Goal: Information Seeking & Learning: Learn about a topic

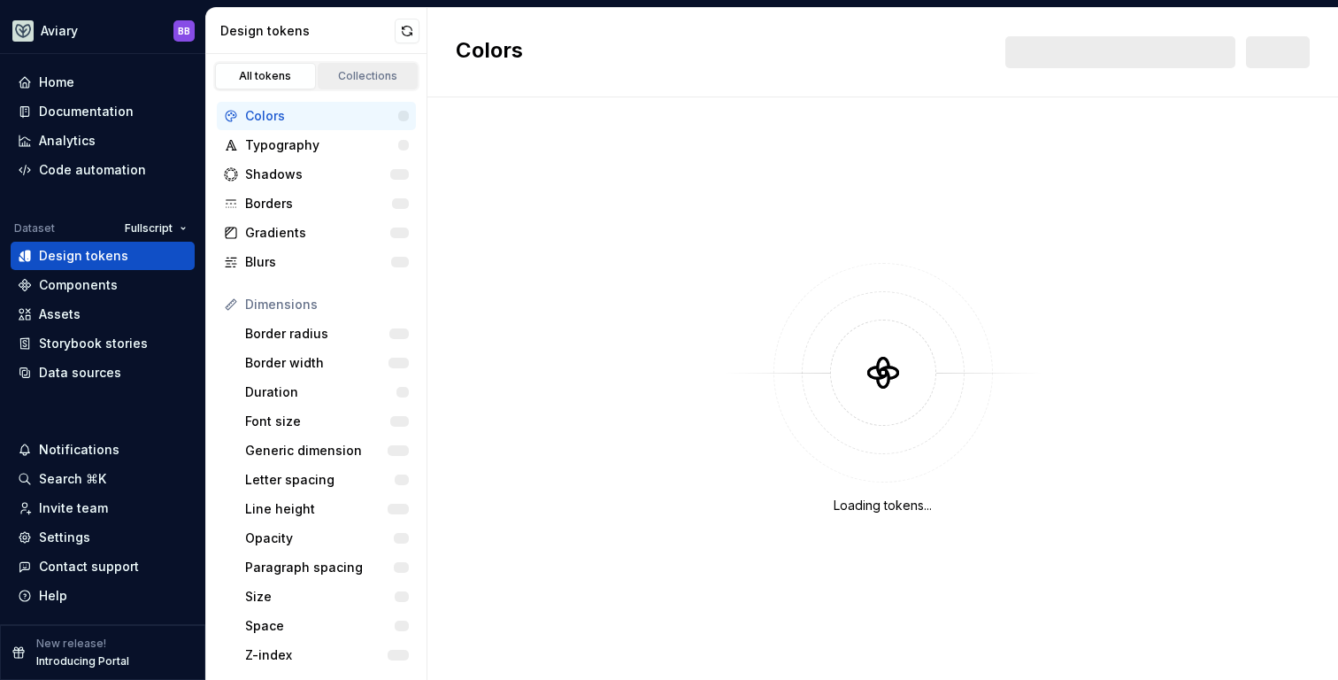
click at [350, 75] on div "Collections" at bounding box center [368, 76] width 88 height 14
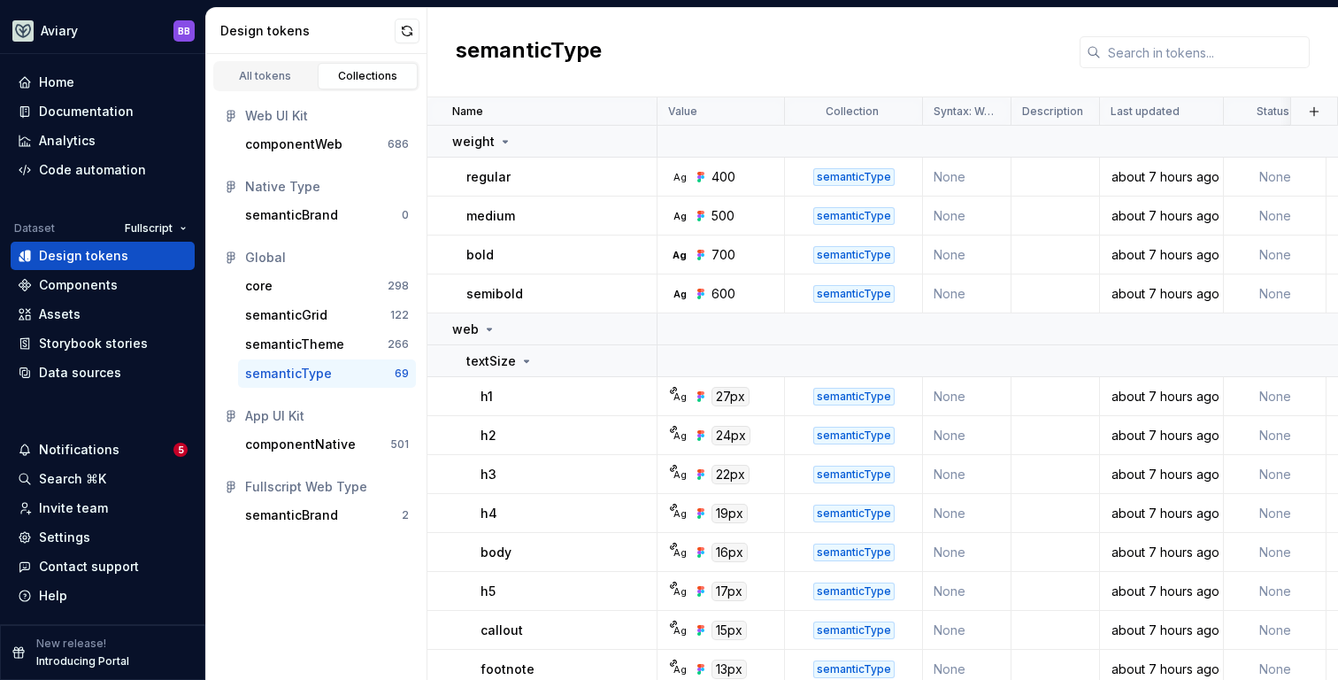
click at [345, 372] on div "semanticType" at bounding box center [320, 374] width 150 height 18
click at [488, 322] on icon at bounding box center [489, 329] width 14 height 14
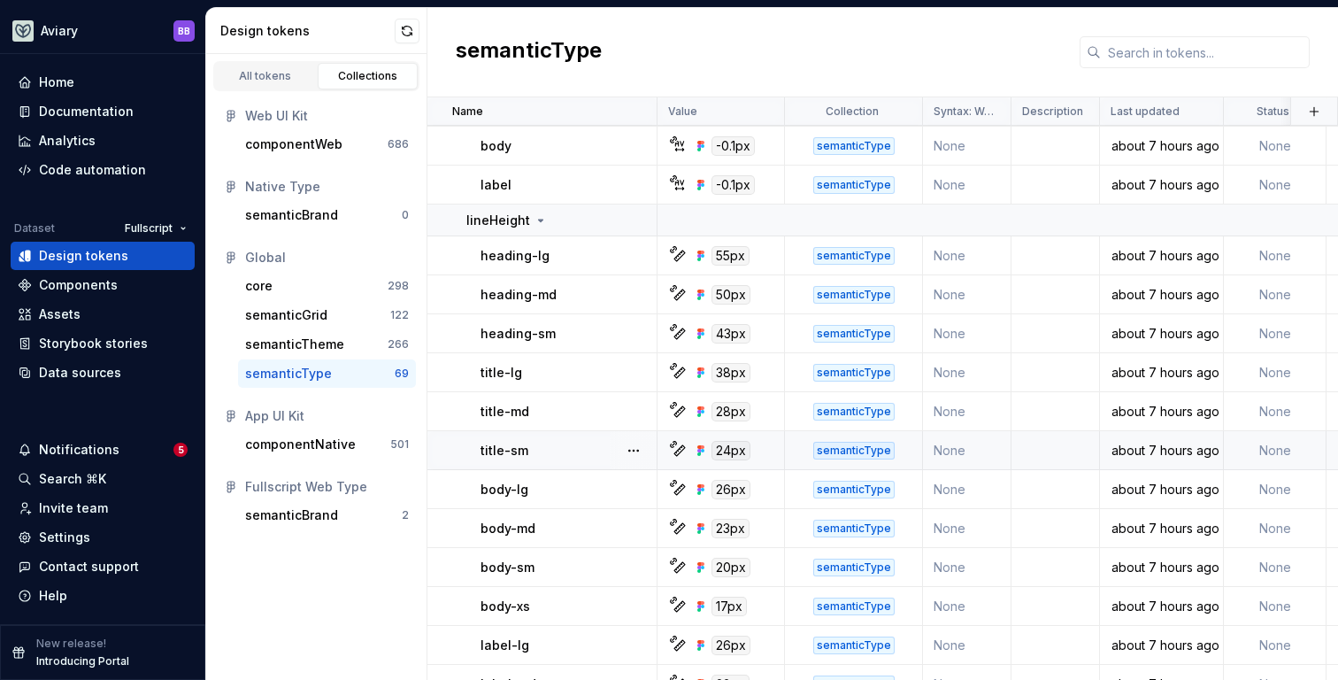
scroll to position [930, 0]
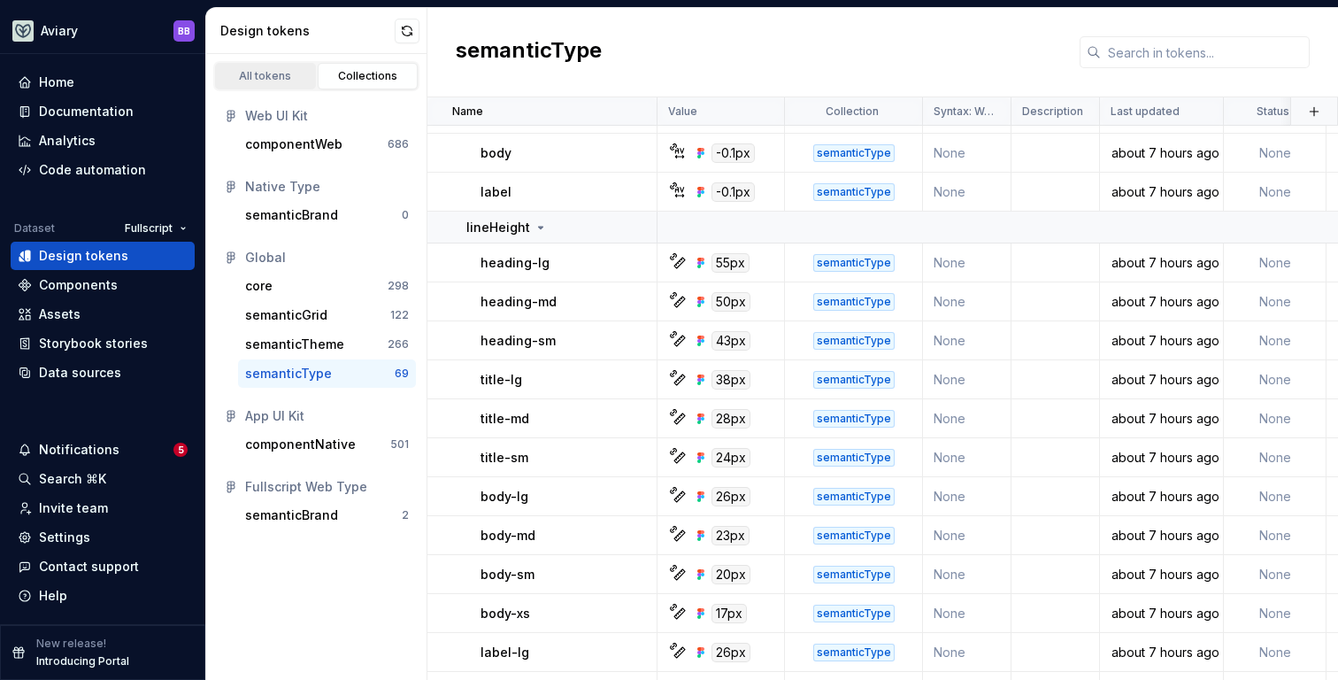
click at [279, 73] on div "All tokens" at bounding box center [265, 76] width 88 height 14
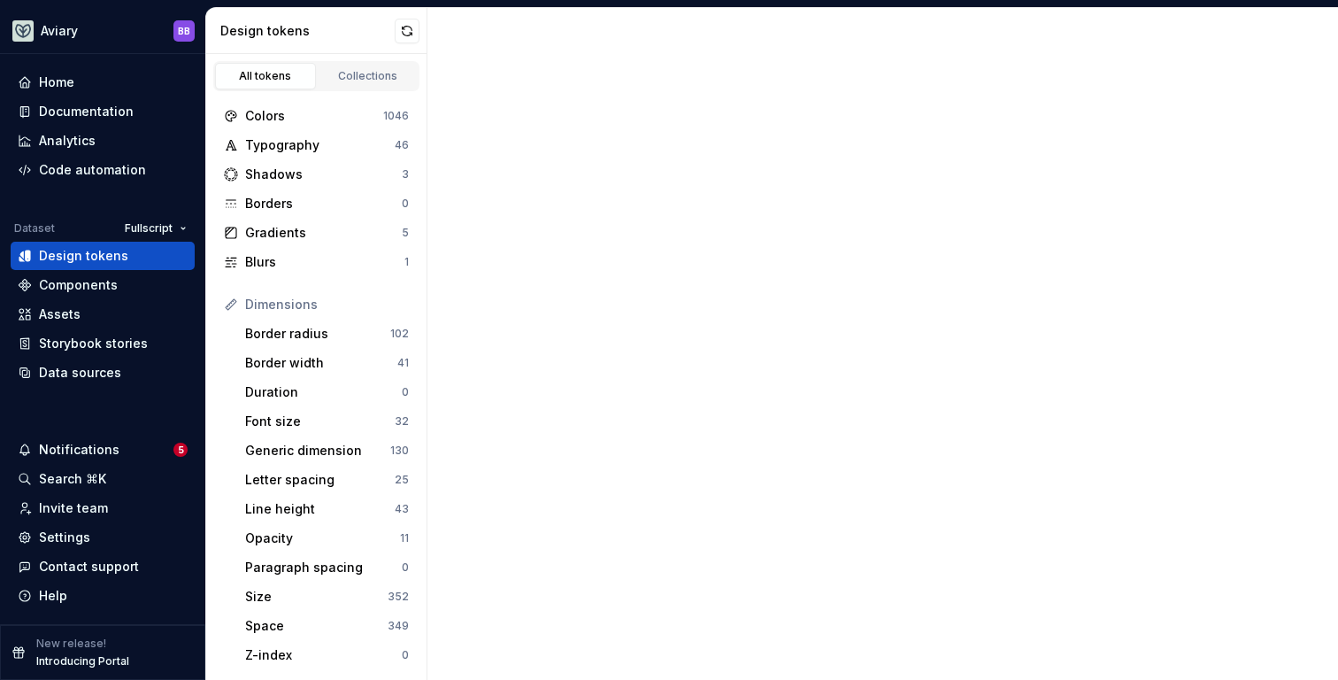
click at [299, 92] on div "Colors 1046 Typography 46 Shadows 3 Borders 0 Gradients 5 Blurs 1 Dimensions Bo…" at bounding box center [316, 530] width 220 height 878
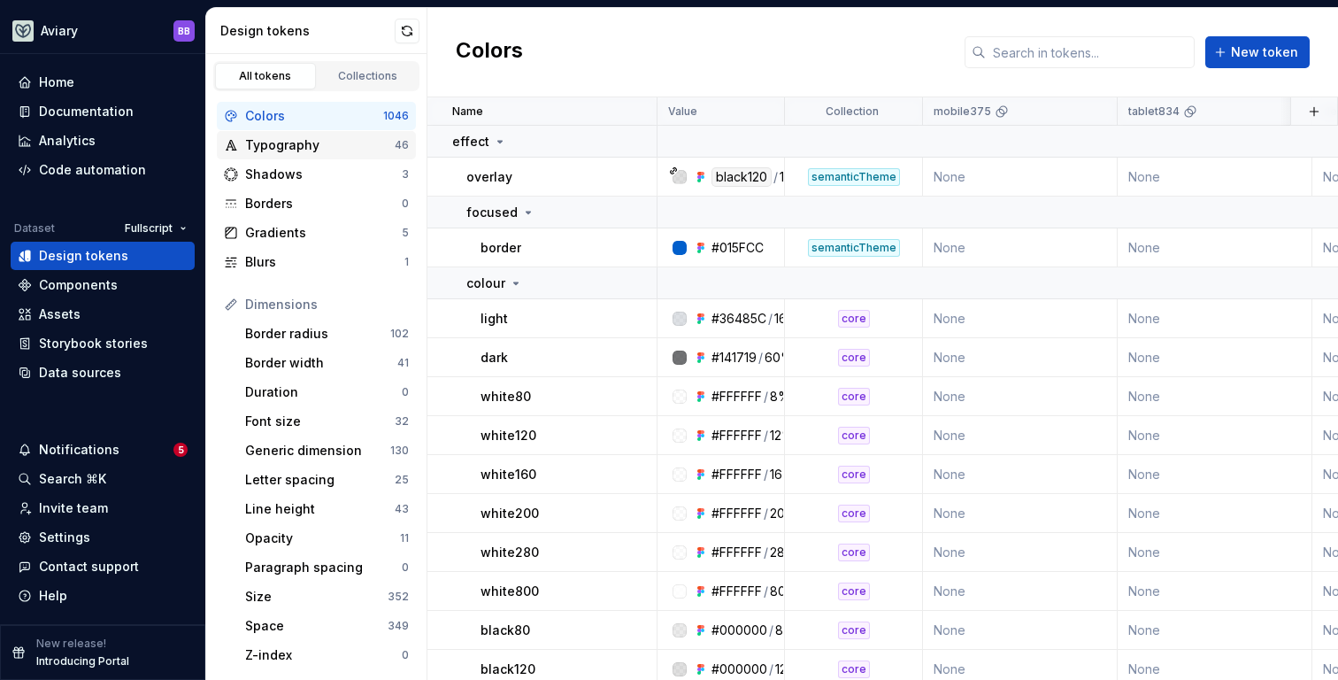
scroll to position [289, 0]
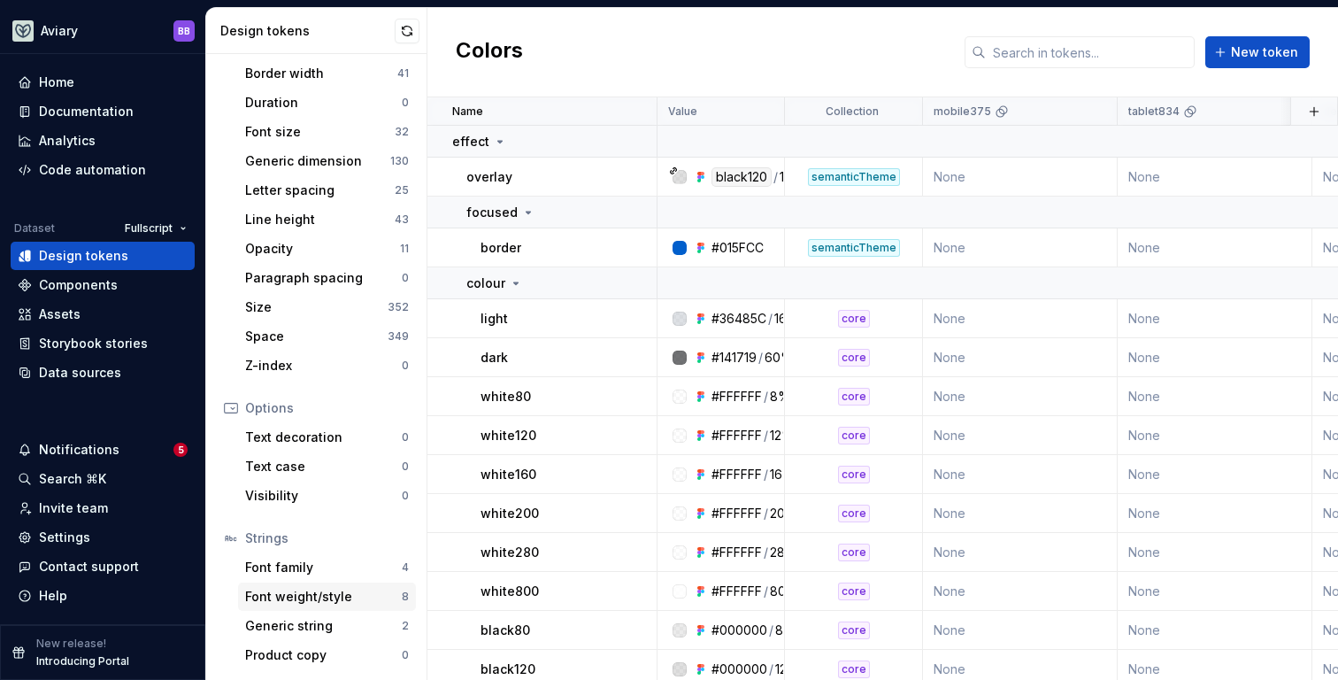
click at [321, 603] on div "Font weight/style" at bounding box center [323, 597] width 157 height 18
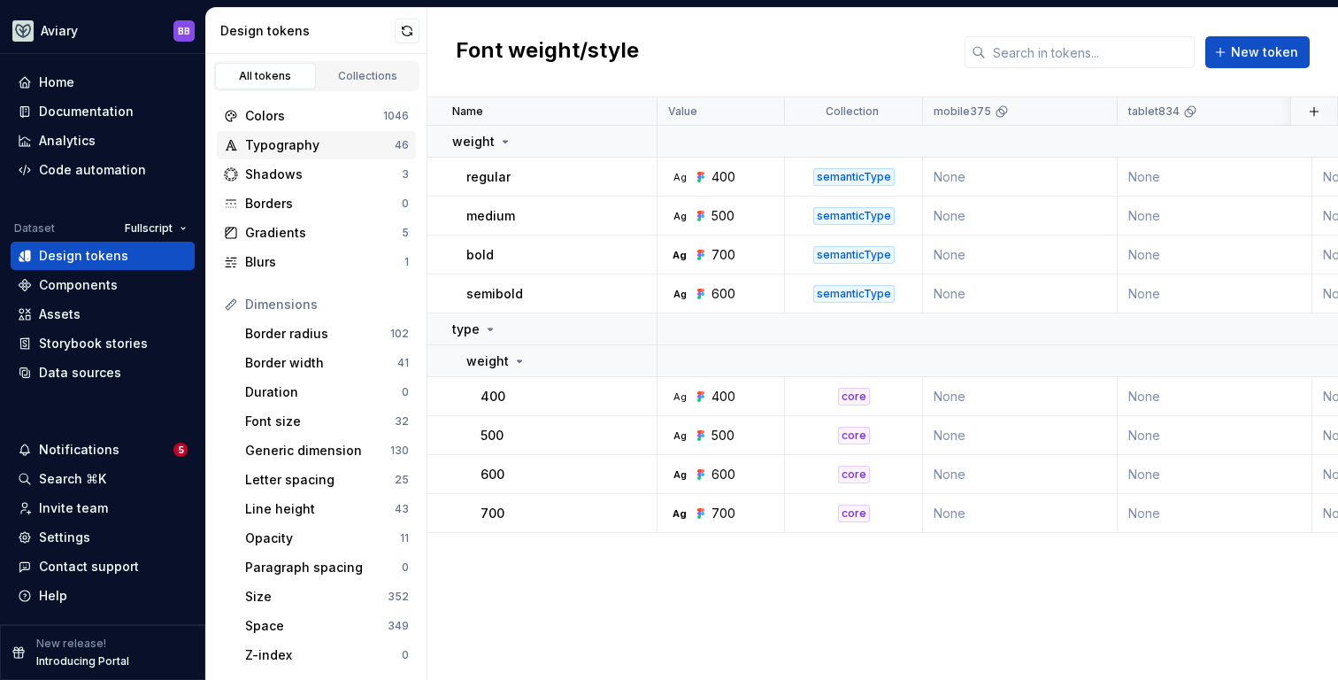
click at [302, 147] on div "Typography" at bounding box center [320, 145] width 150 height 18
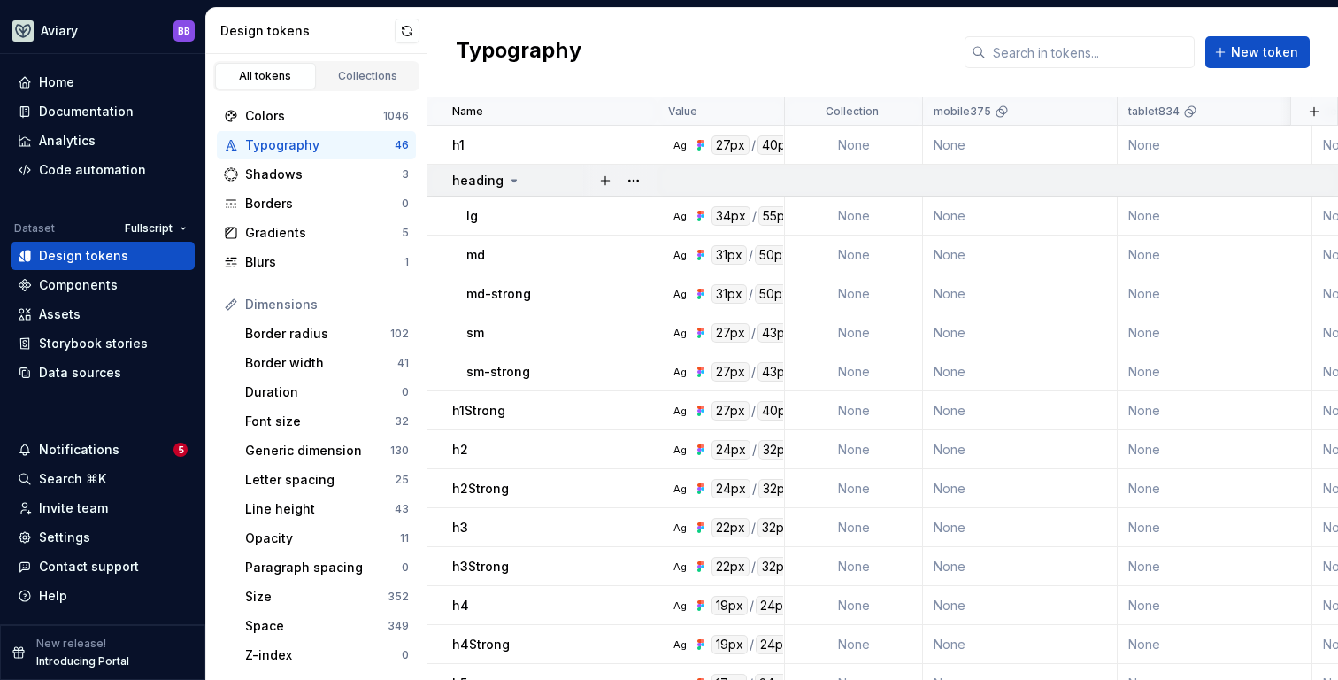
click at [508, 177] on icon at bounding box center [514, 180] width 14 height 14
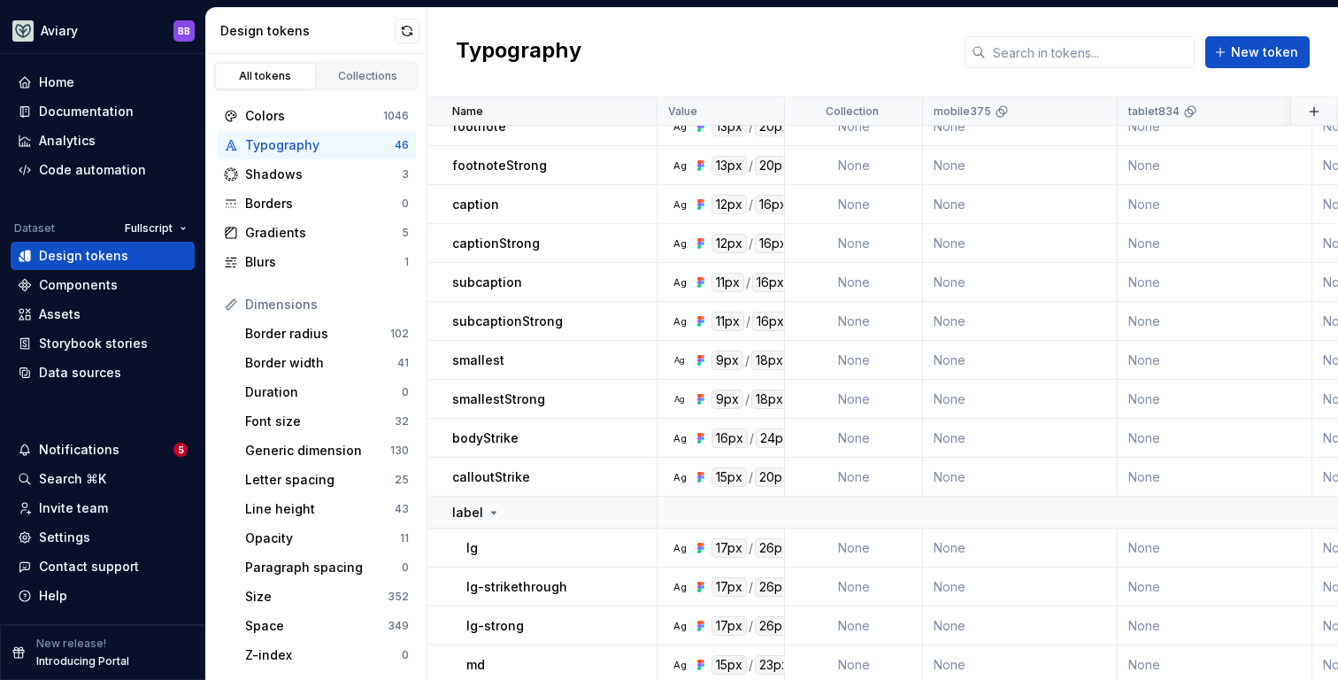
scroll to position [696, 0]
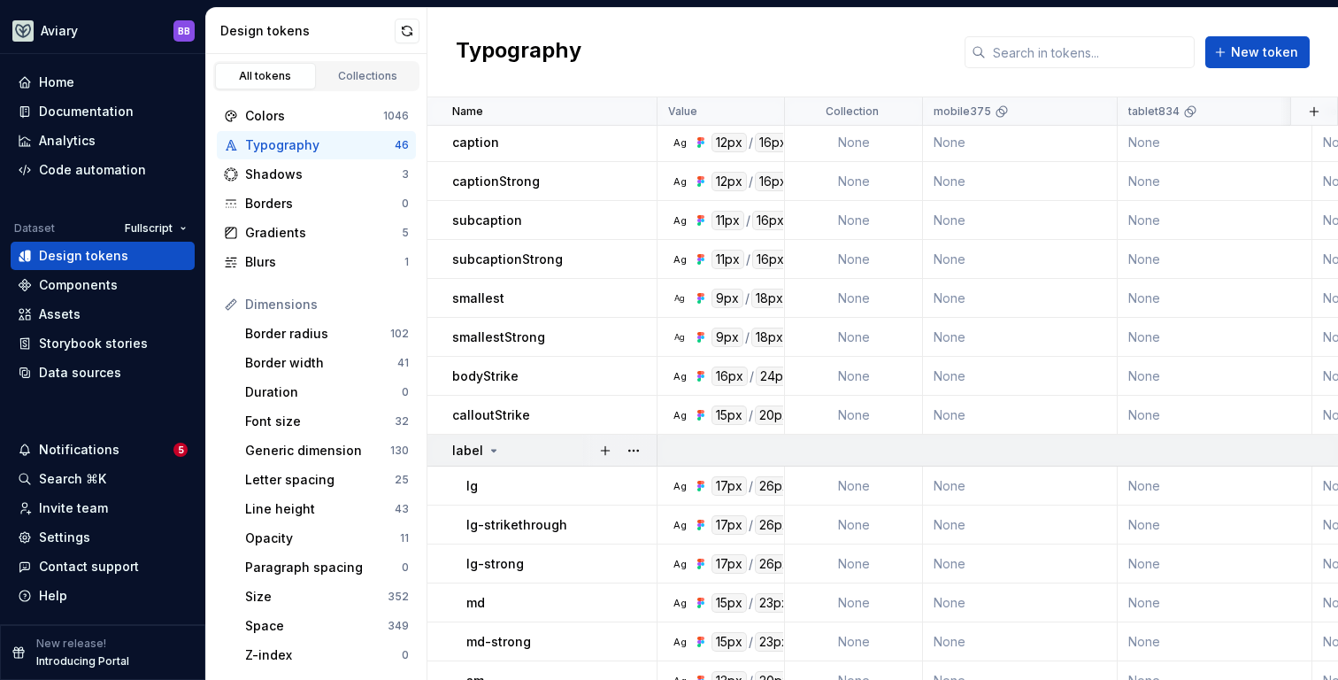
click at [495, 449] on icon at bounding box center [494, 450] width 14 height 14
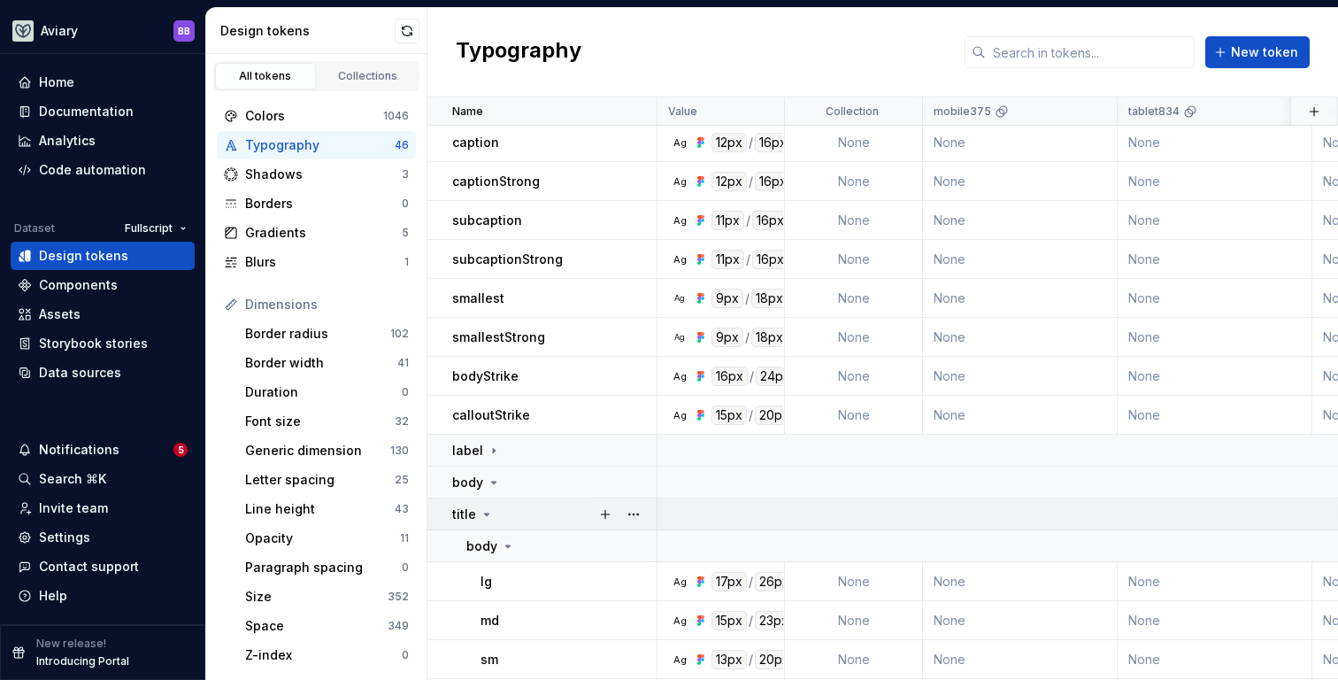
click at [488, 513] on icon at bounding box center [487, 514] width 14 height 14
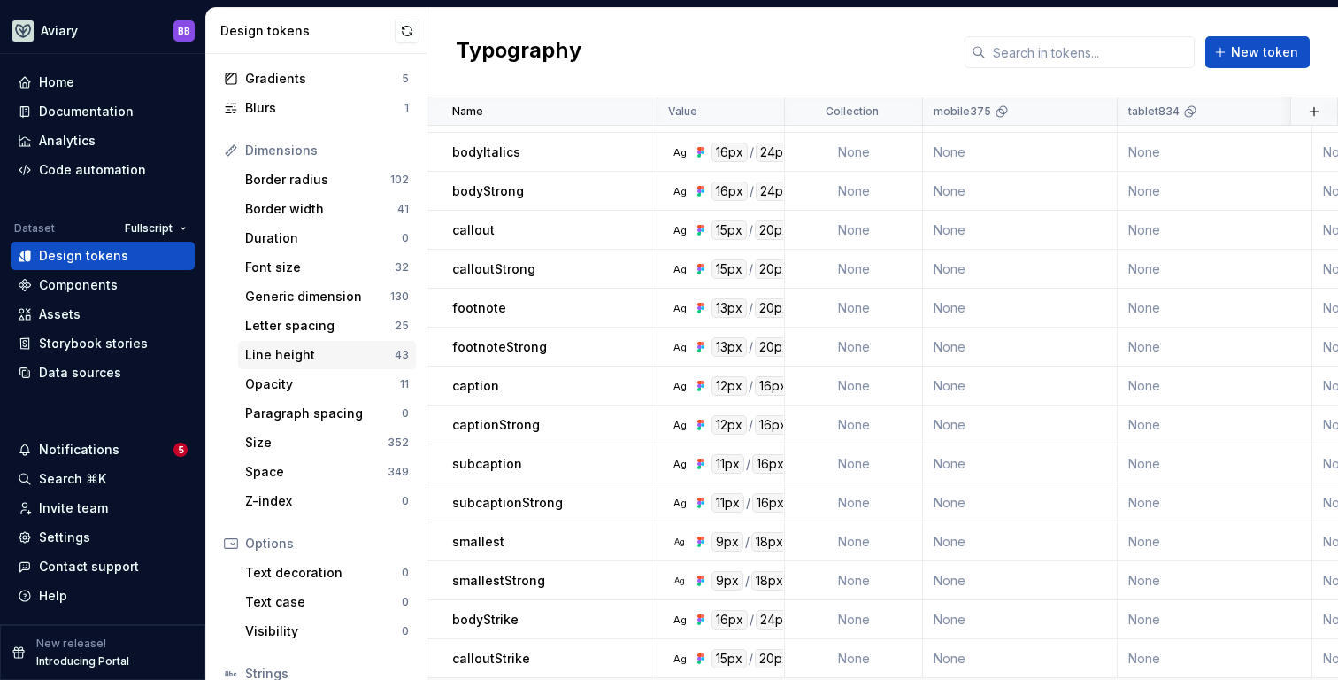
scroll to position [289, 0]
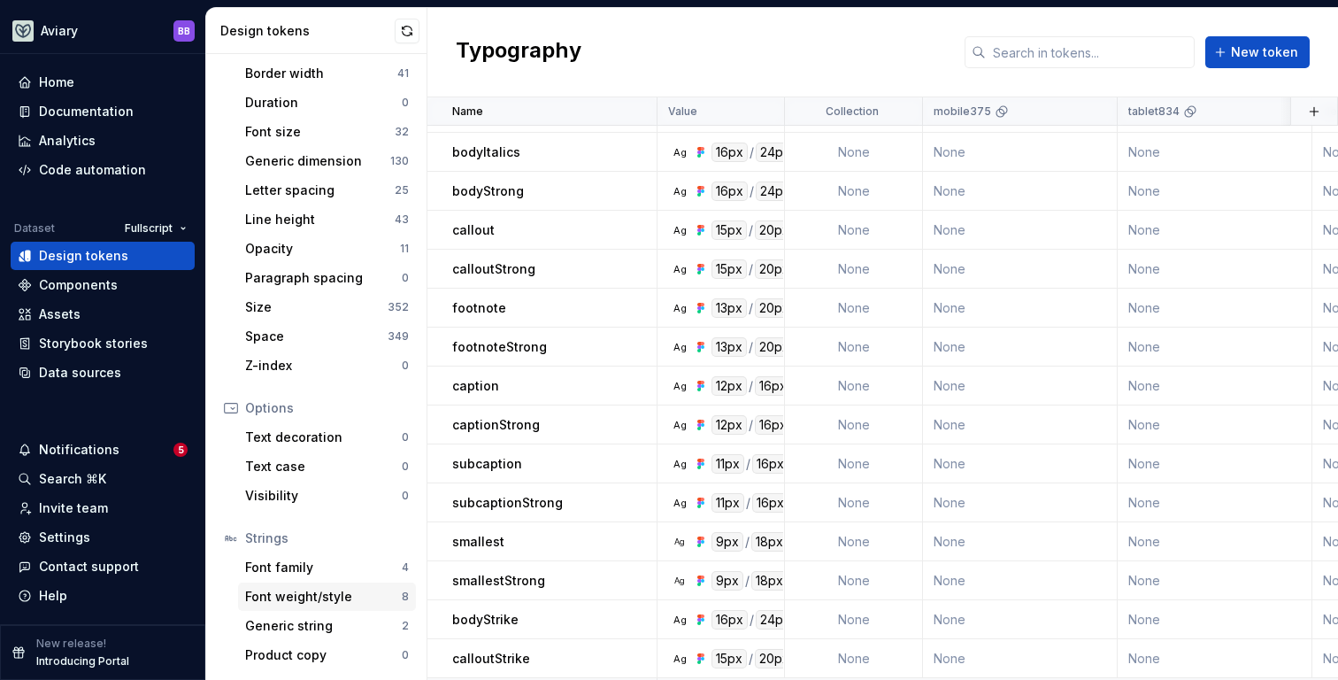
click at [311, 597] on div "Font weight/style" at bounding box center [323, 597] width 157 height 18
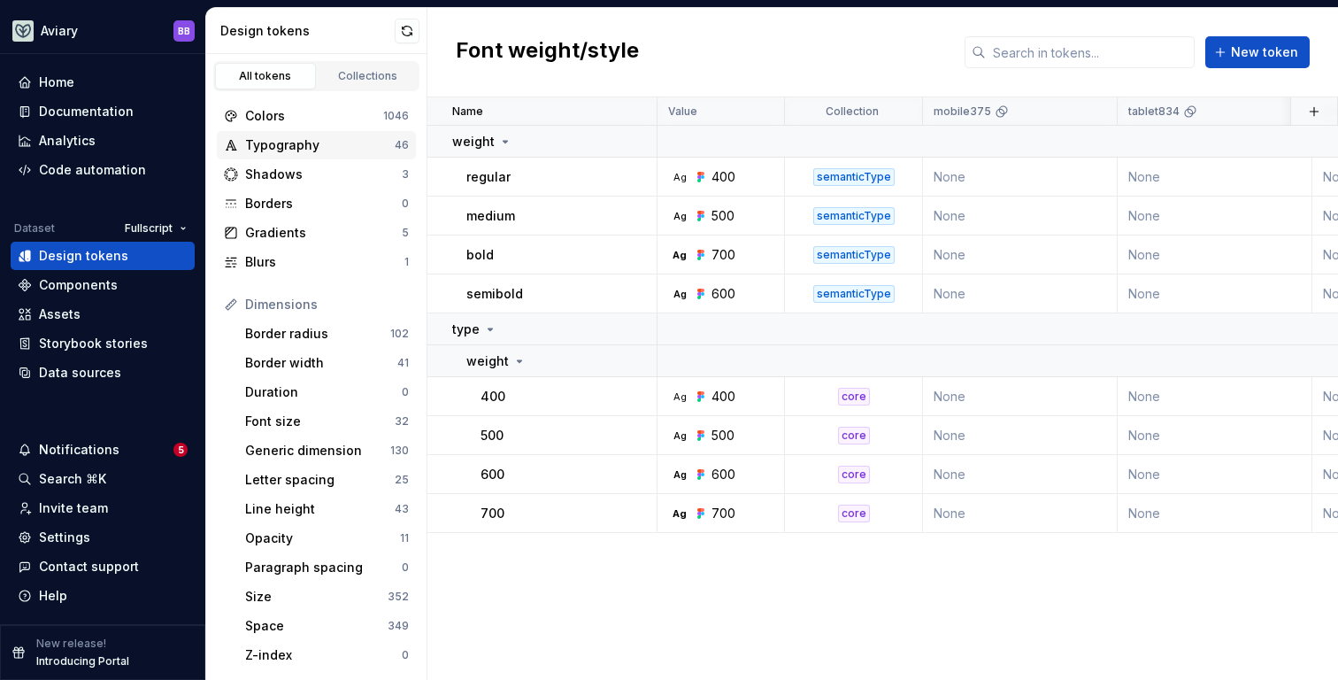
click at [319, 148] on div "Typography" at bounding box center [320, 145] width 150 height 18
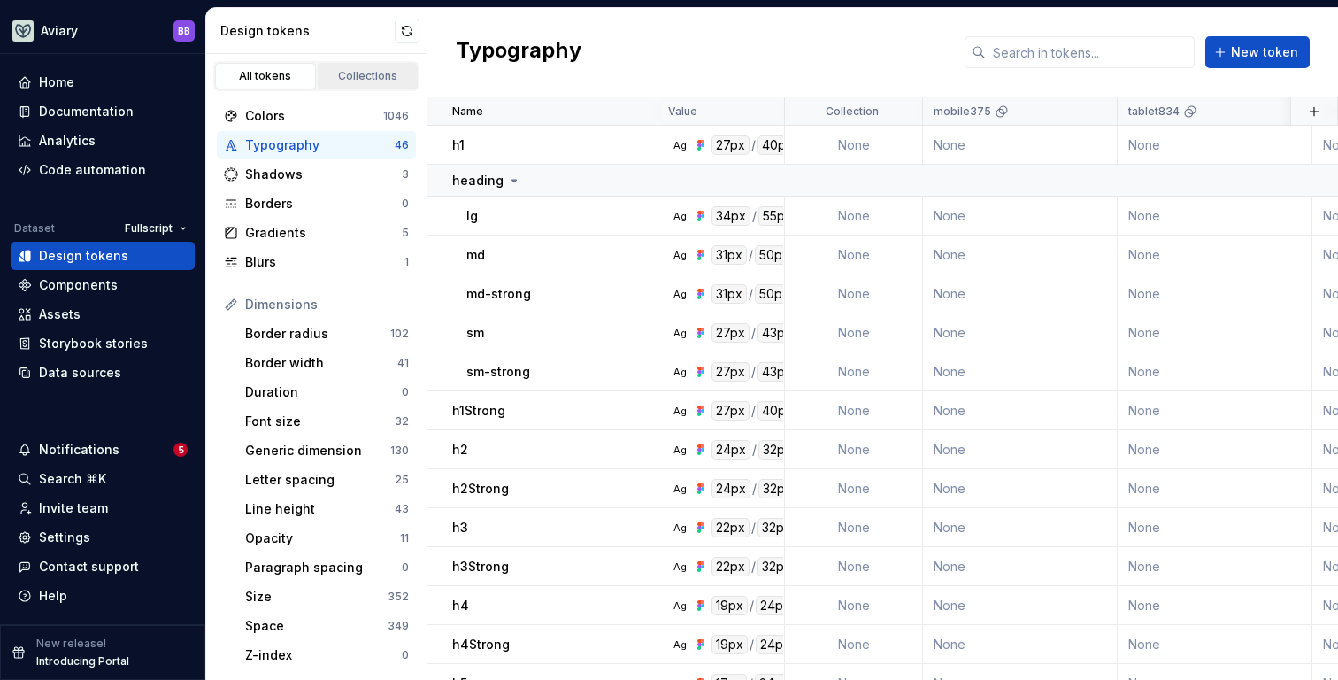
click at [361, 80] on div "Collections" at bounding box center [368, 76] width 88 height 14
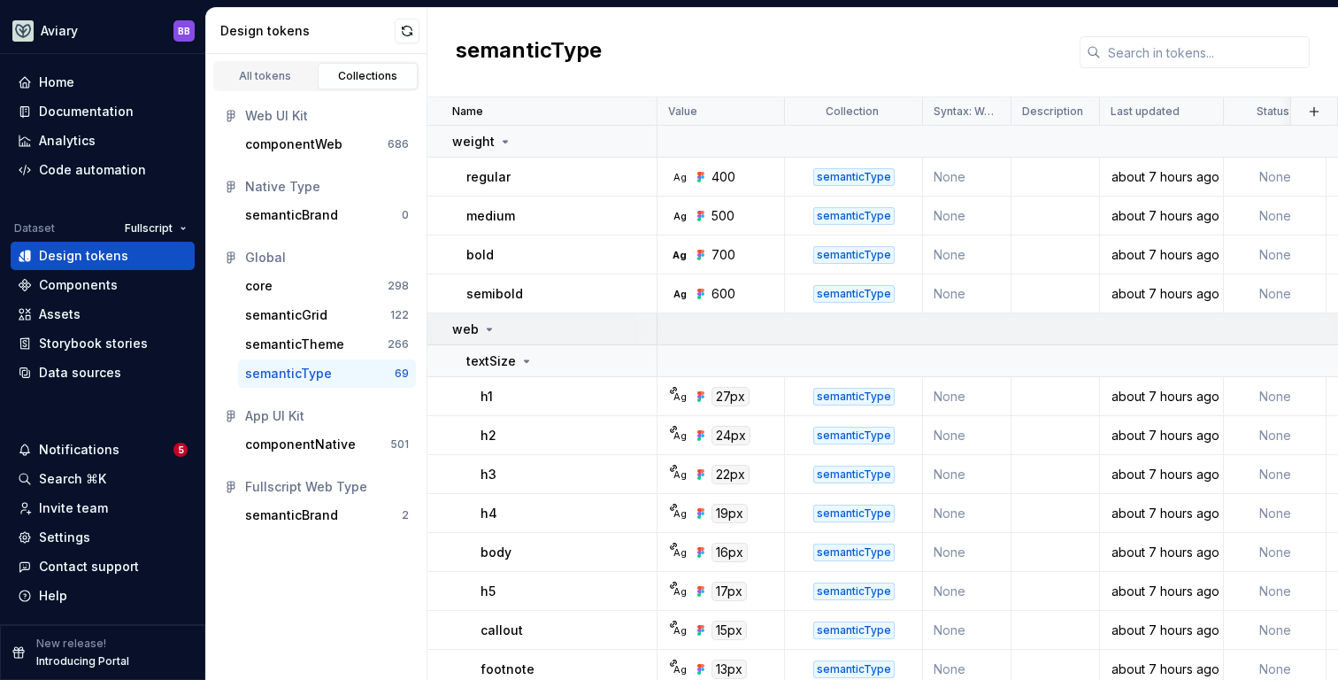
click at [488, 326] on icon at bounding box center [489, 329] width 14 height 14
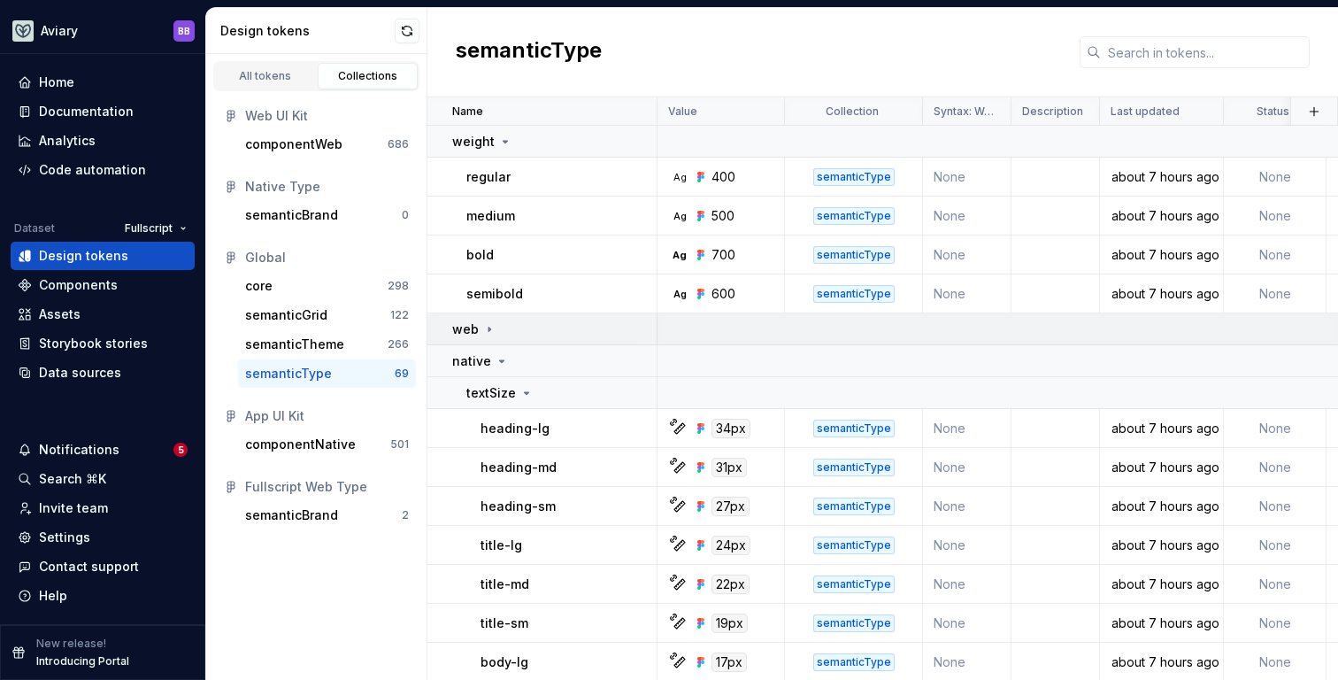
click at [488, 326] on icon at bounding box center [489, 328] width 2 height 4
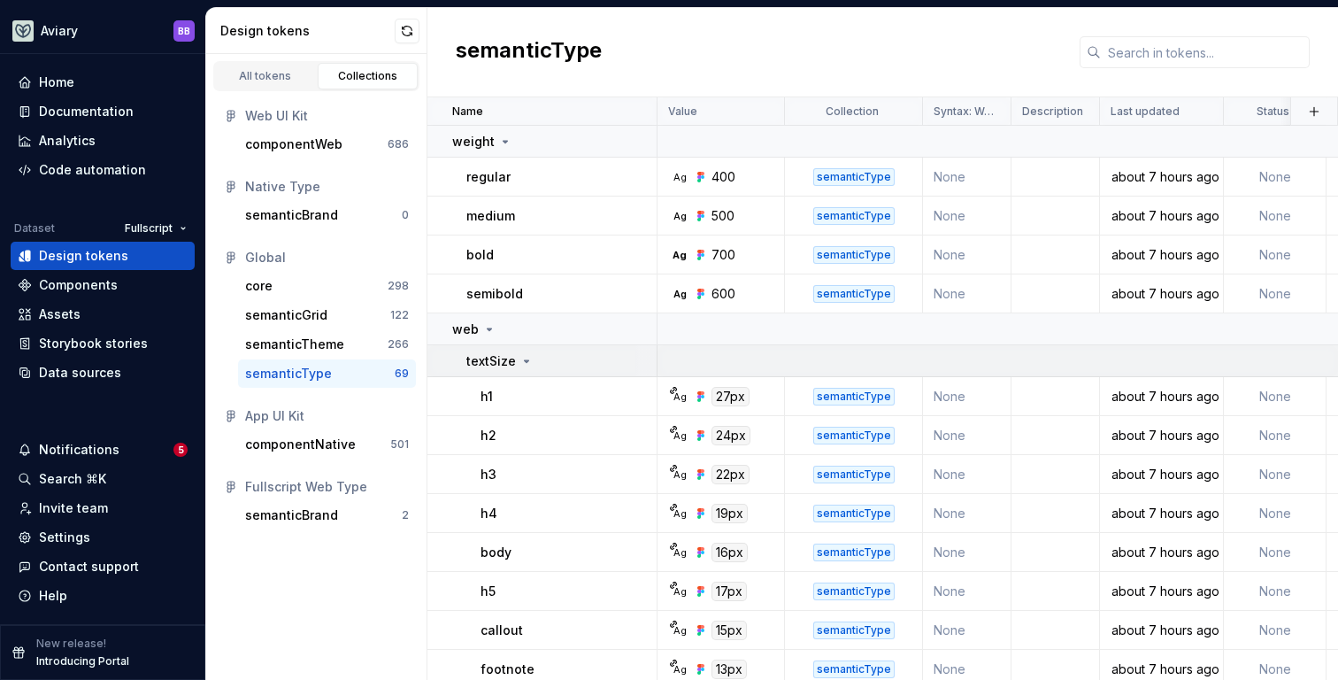
click at [515, 360] on div "textSize" at bounding box center [499, 361] width 67 height 18
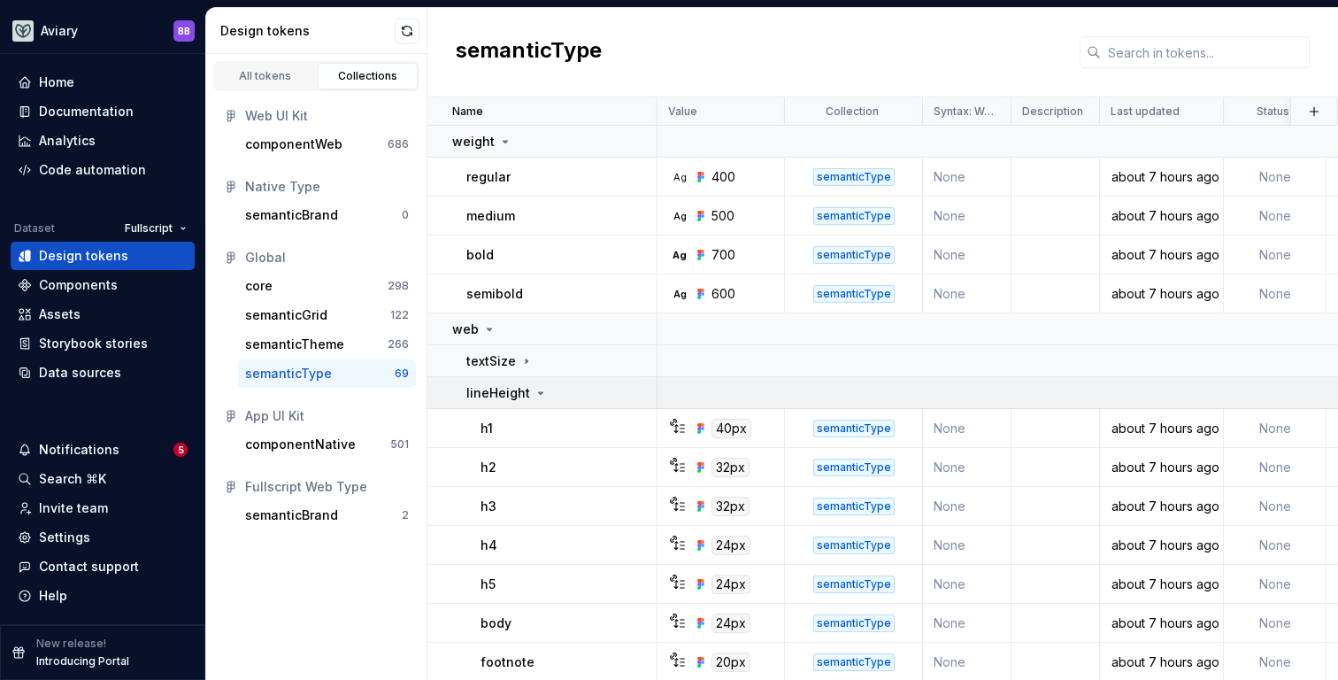
click at [526, 380] on td "lineHeight" at bounding box center [542, 393] width 230 height 32
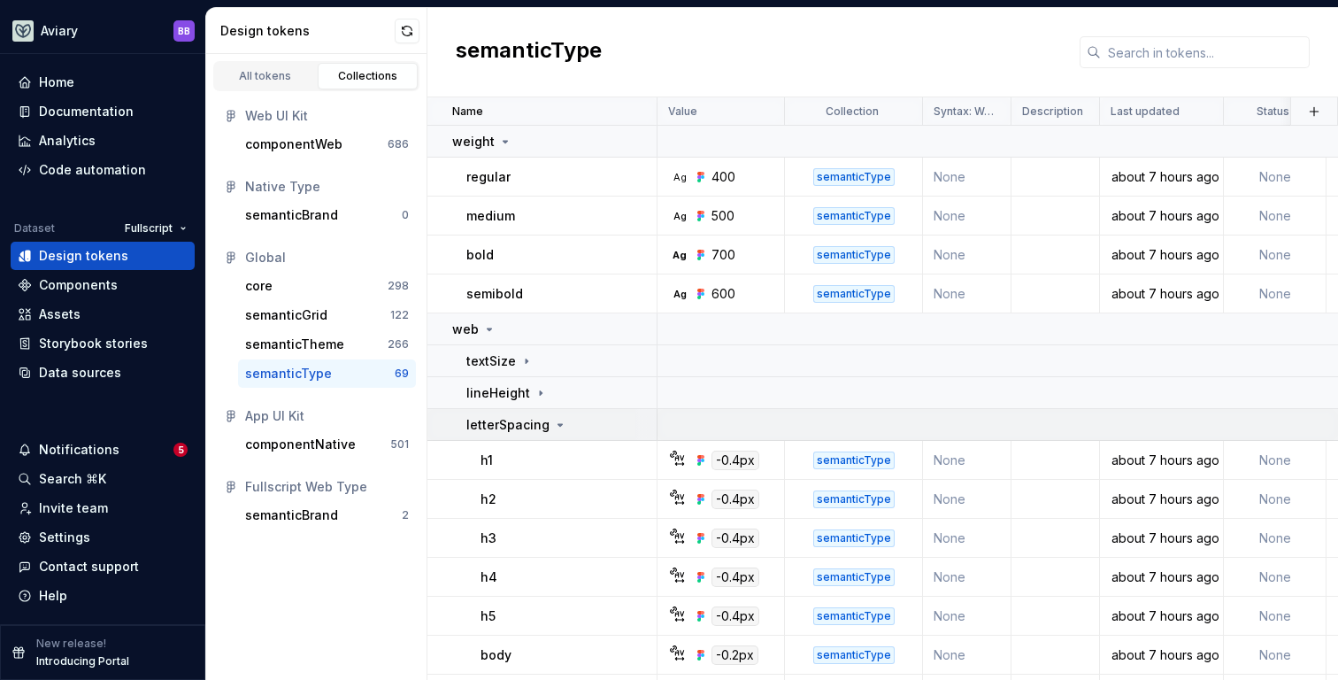
click at [527, 426] on p "letterSpacing" at bounding box center [507, 425] width 83 height 18
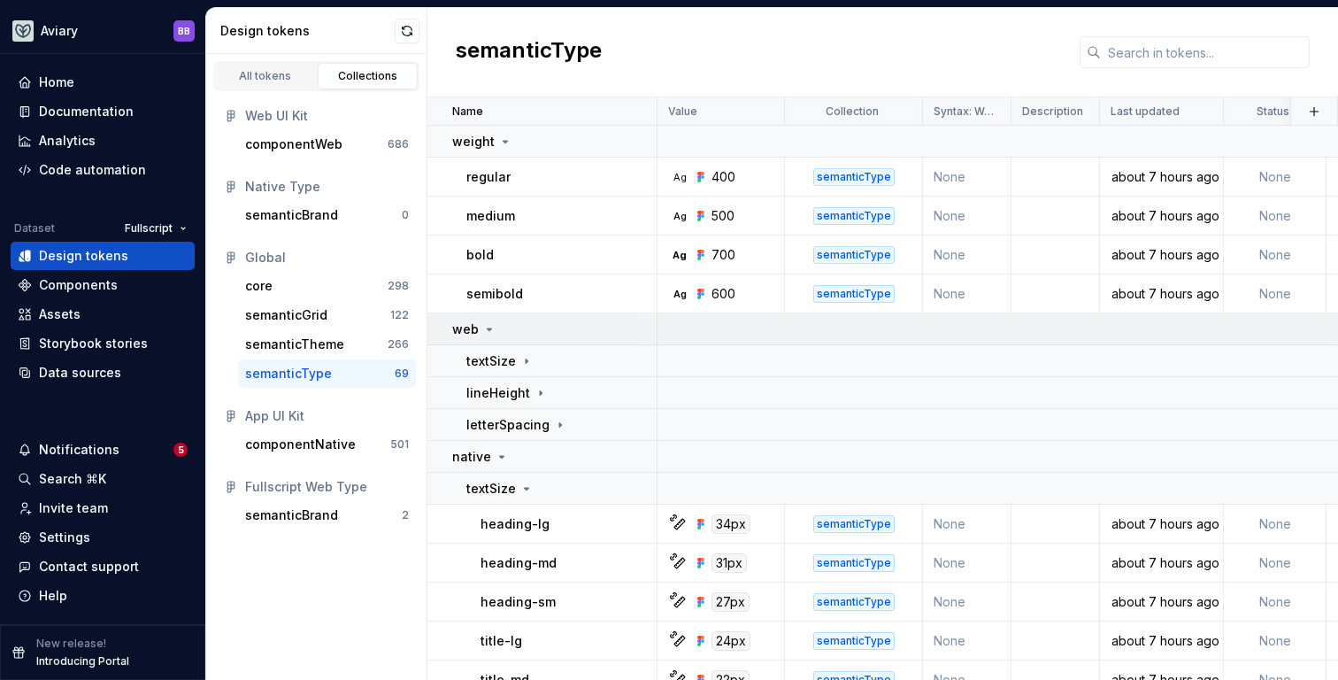
click at [488, 328] on icon at bounding box center [490, 329] width 4 height 2
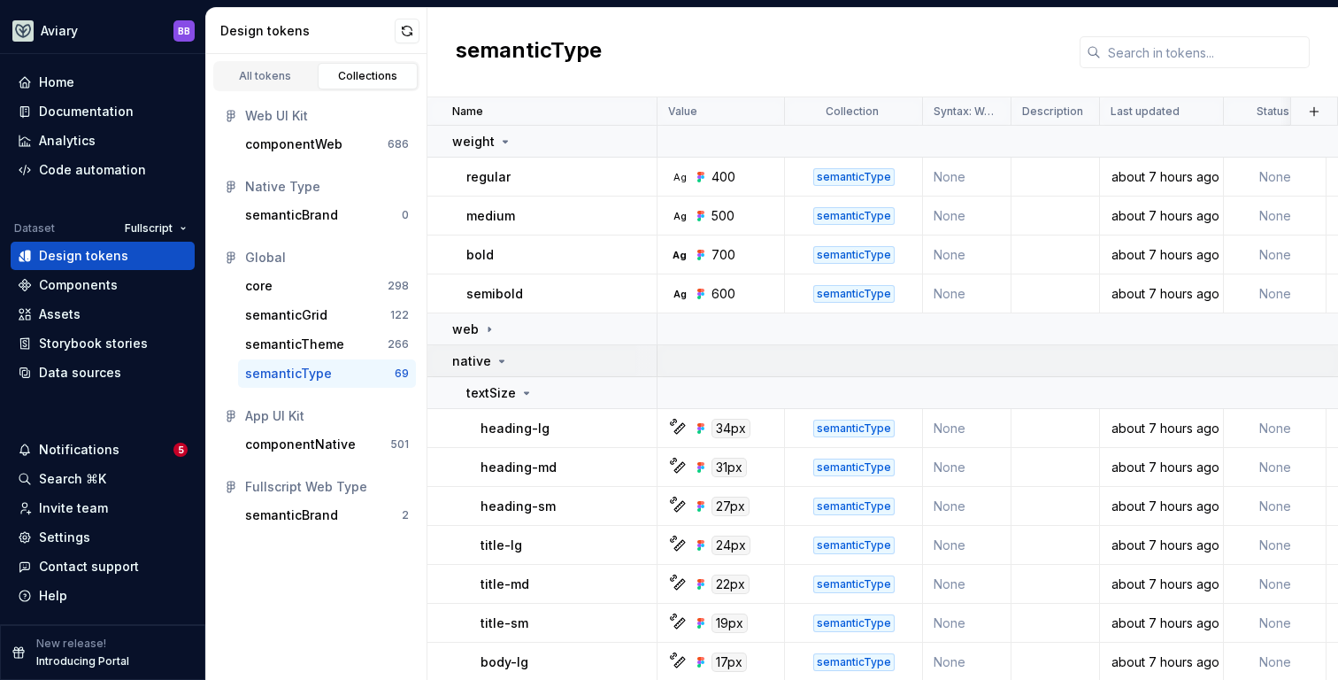
click at [500, 357] on icon at bounding box center [502, 361] width 14 height 14
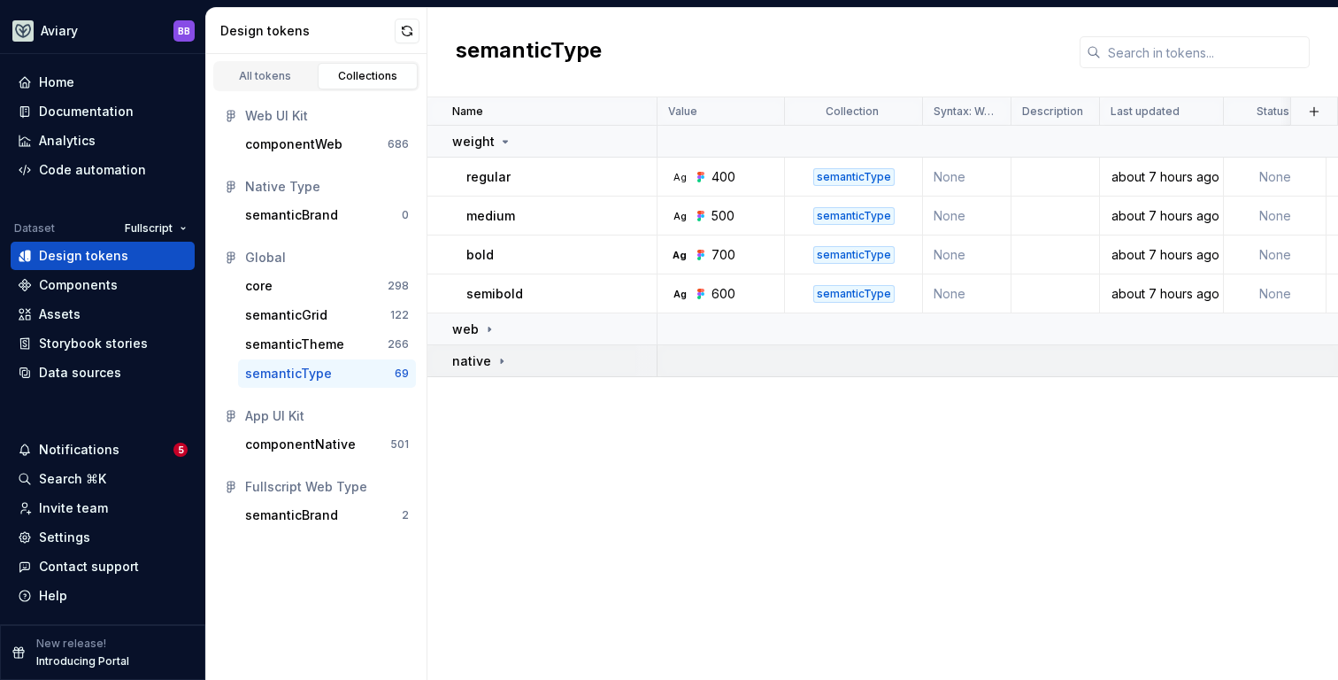
click at [500, 357] on icon at bounding box center [502, 361] width 14 height 14
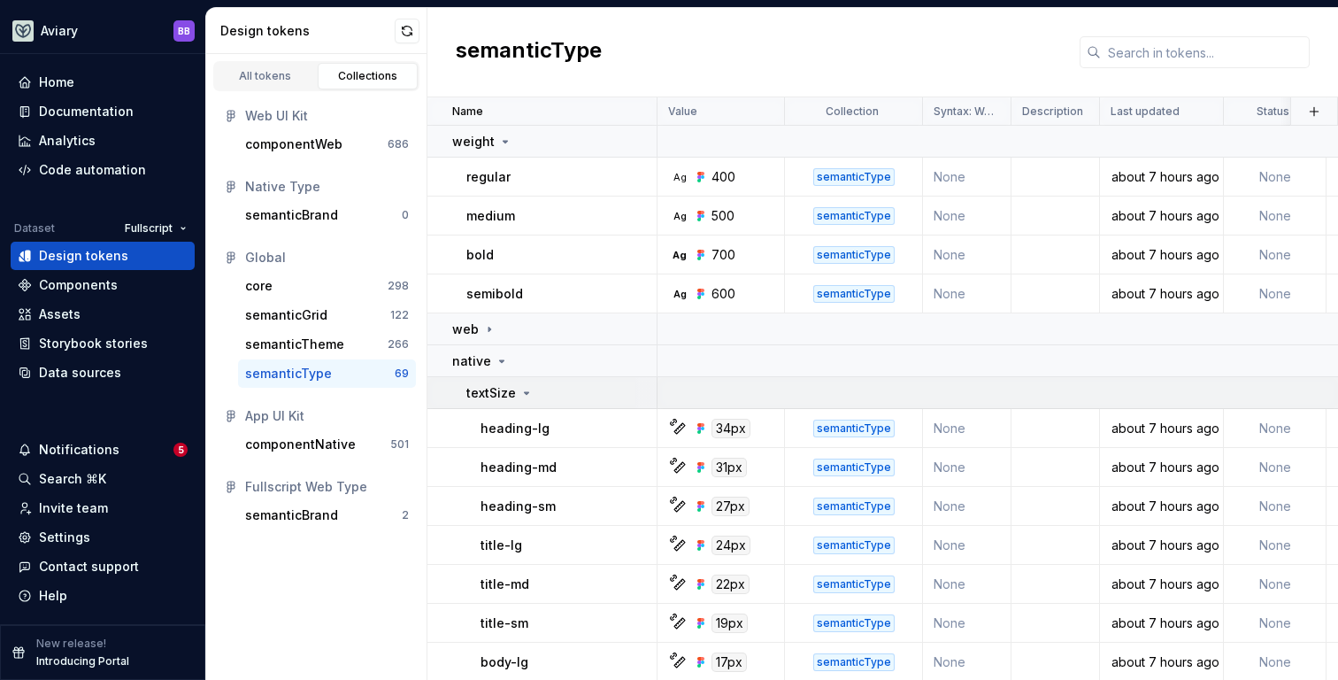
click at [520, 391] on icon at bounding box center [526, 393] width 14 height 14
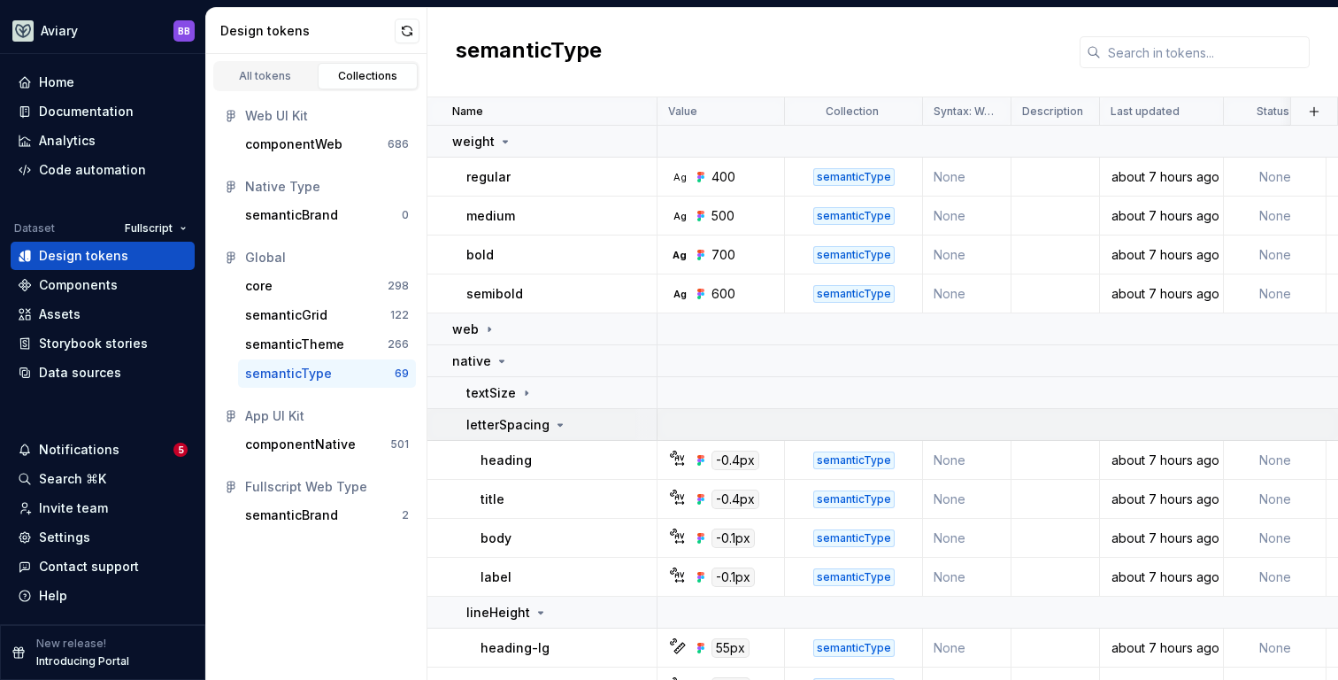
click at [520, 422] on p "letterSpacing" at bounding box center [507, 425] width 83 height 18
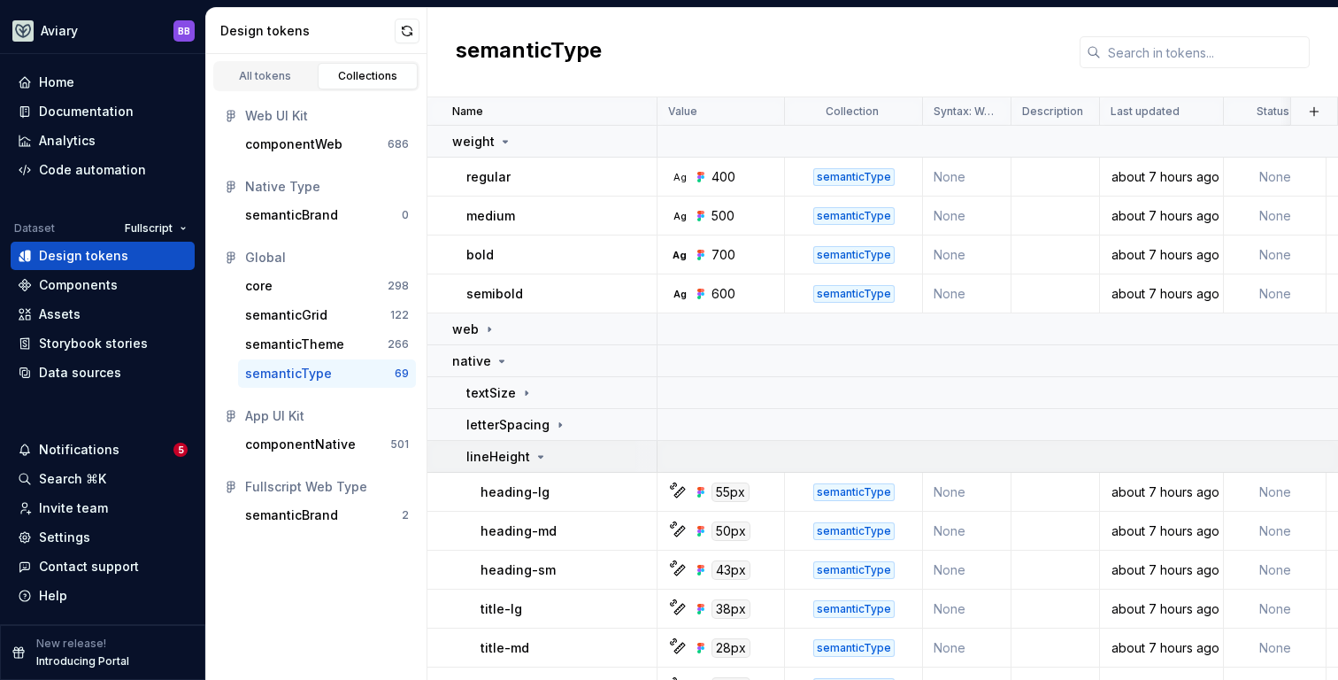
click at [521, 458] on p "lineHeight" at bounding box center [498, 457] width 64 height 18
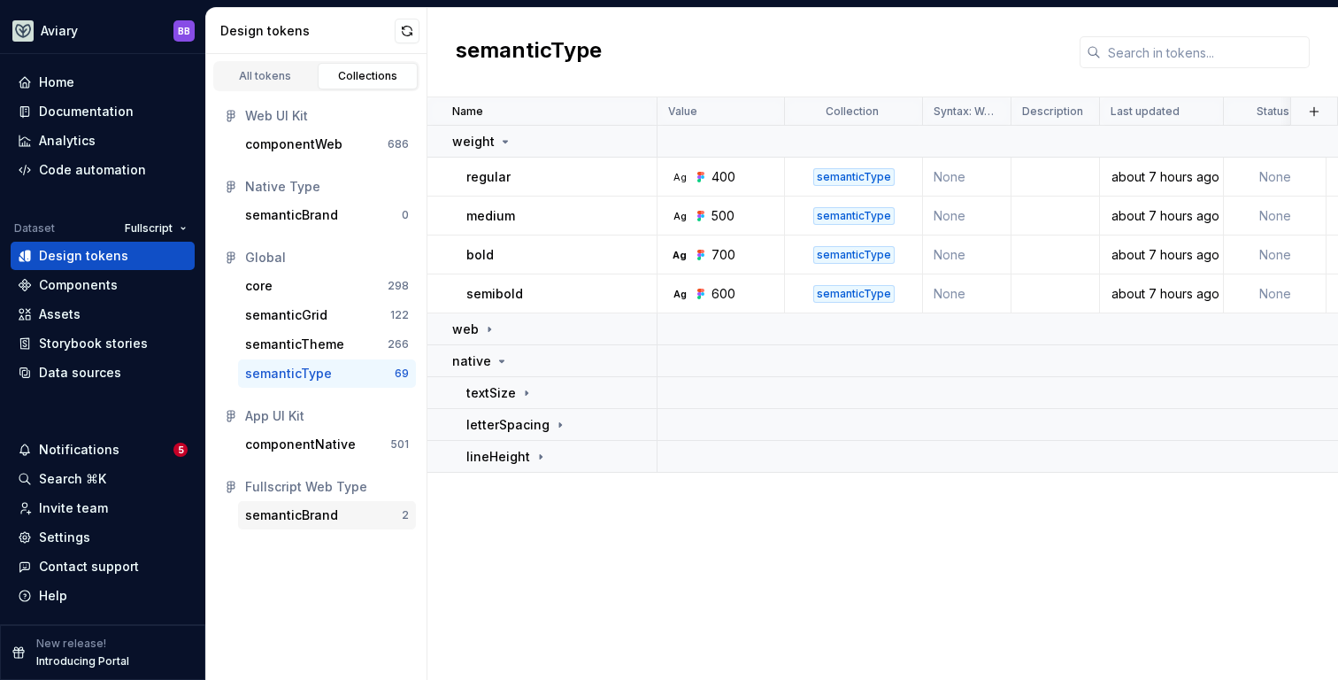
click at [315, 518] on div "semanticBrand" at bounding box center [291, 515] width 93 height 18
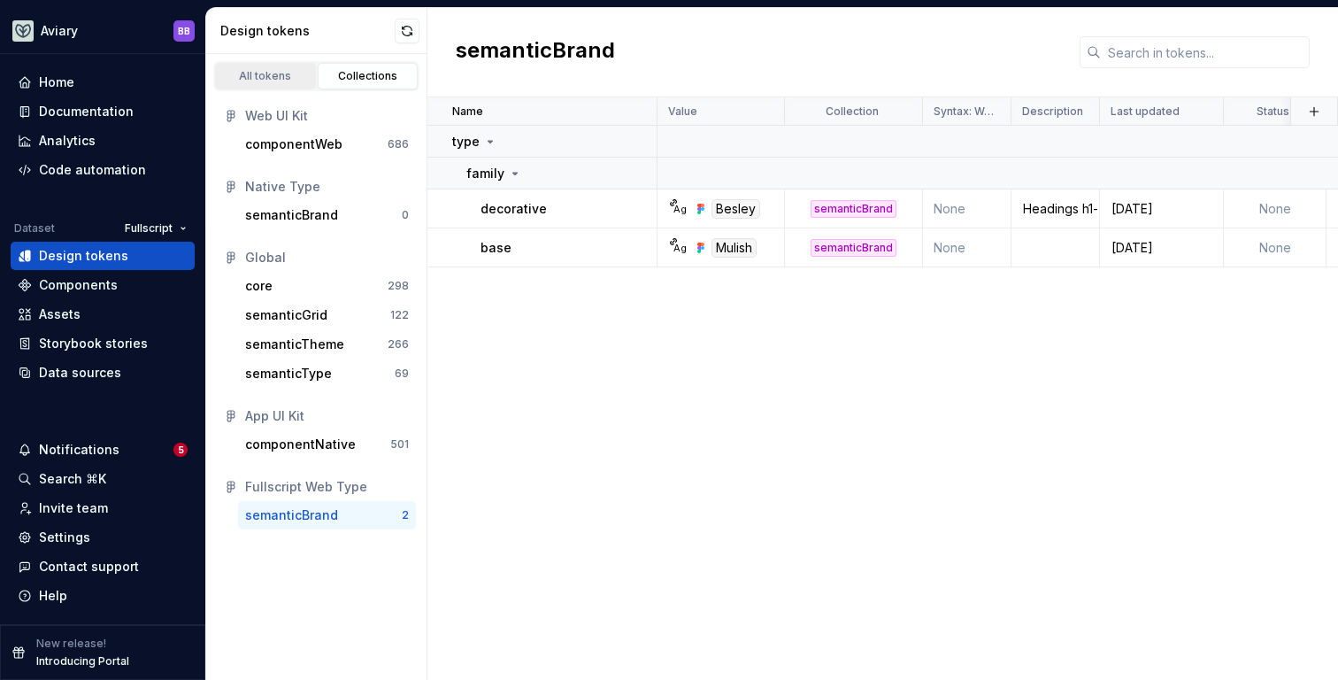
click at [278, 80] on div "All tokens" at bounding box center [265, 76] width 88 height 14
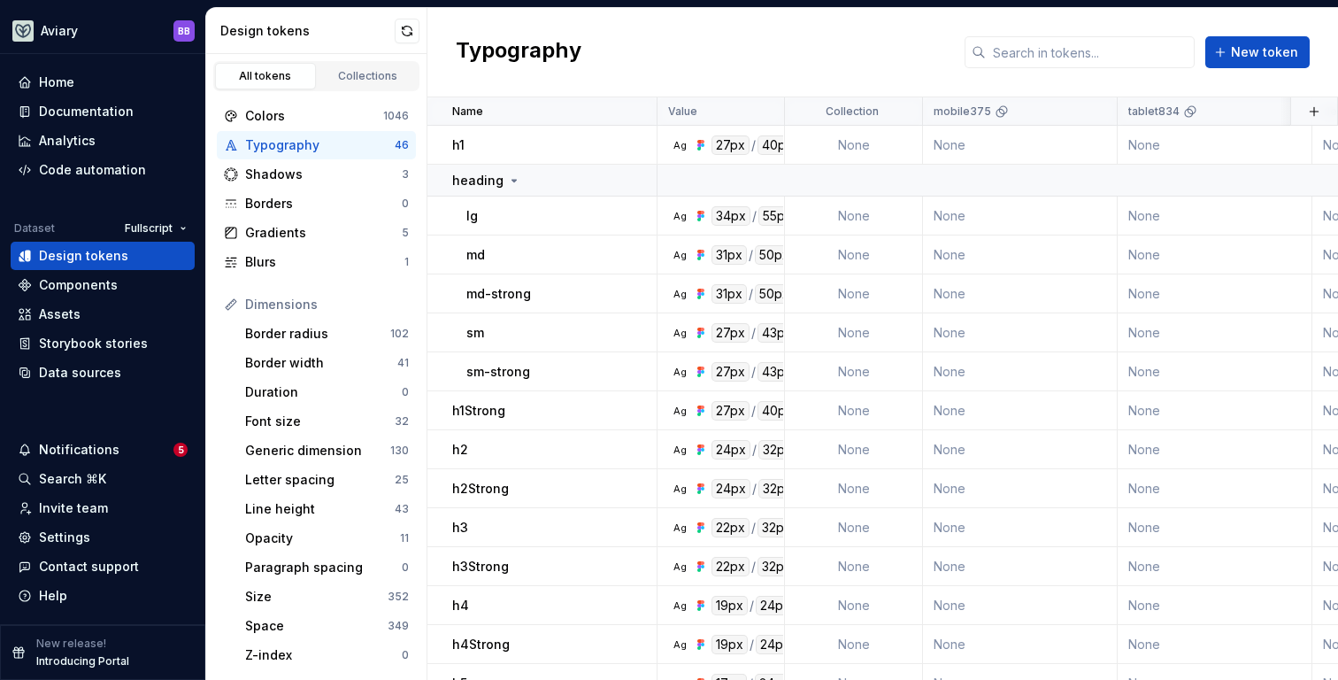
click at [305, 150] on div "Typography" at bounding box center [320, 145] width 150 height 18
click at [496, 173] on p "heading" at bounding box center [477, 181] width 51 height 18
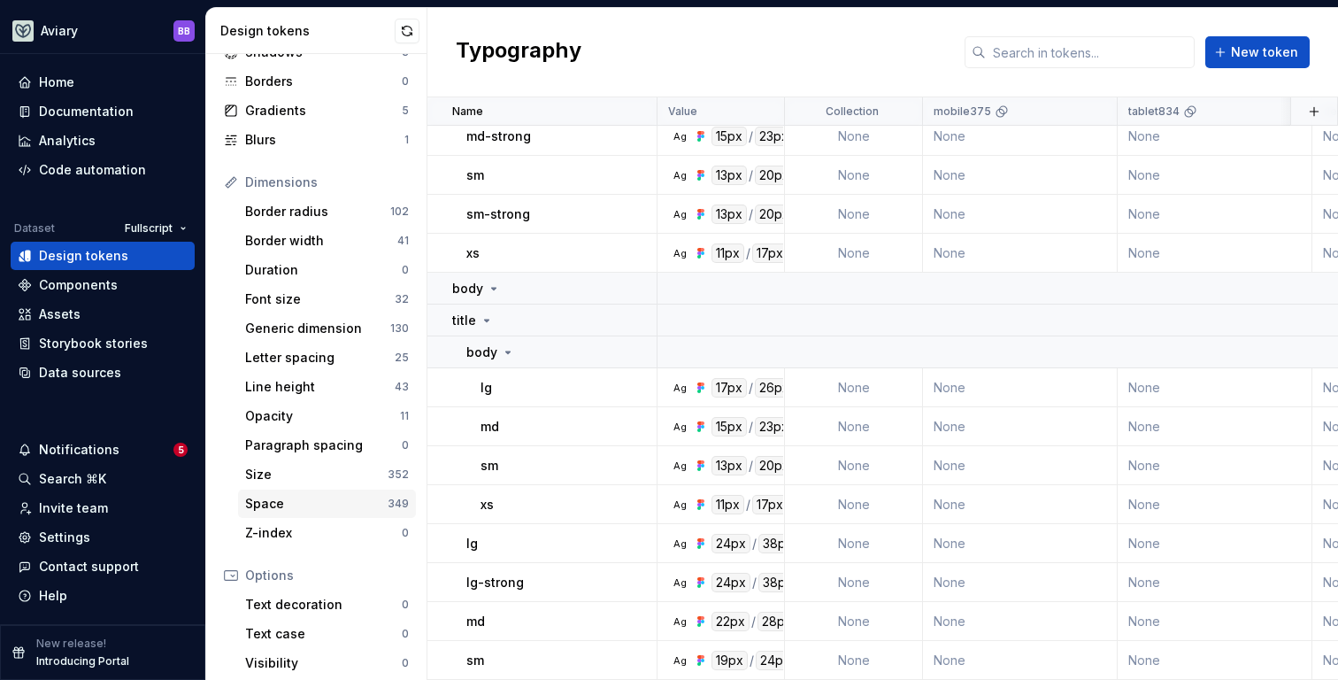
scroll to position [289, 0]
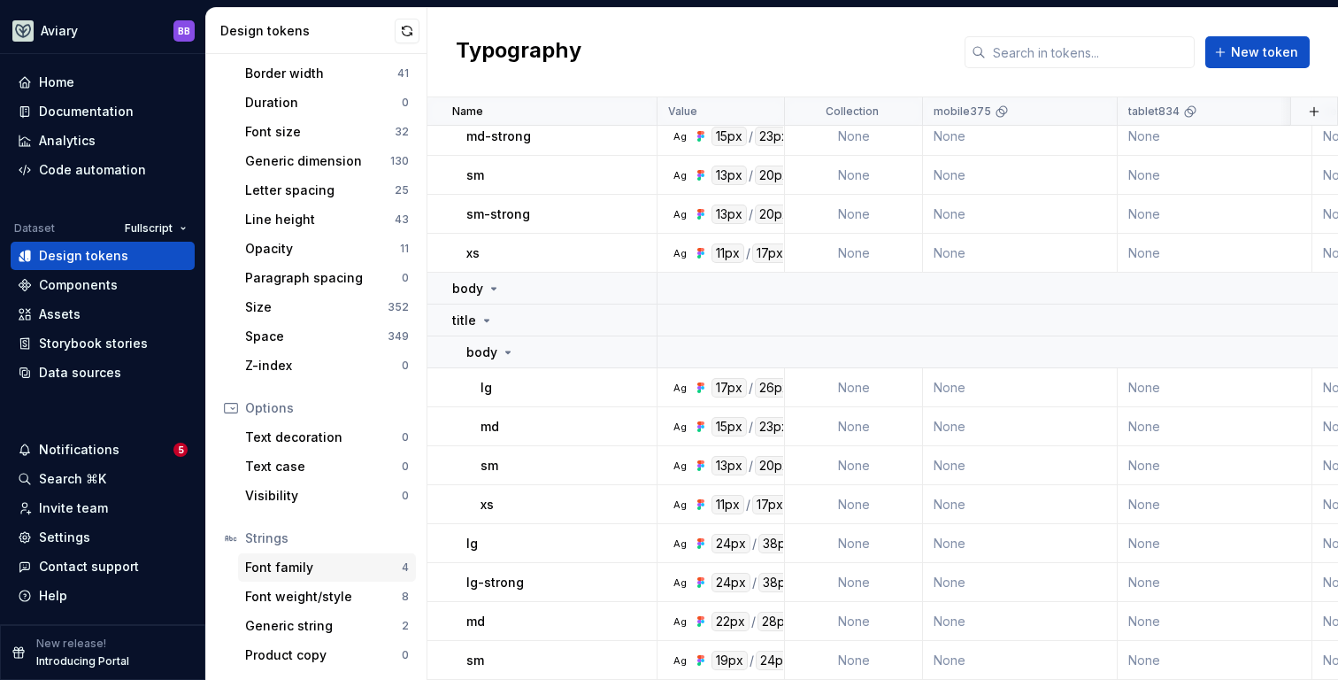
click at [319, 568] on div "Font family" at bounding box center [323, 567] width 157 height 18
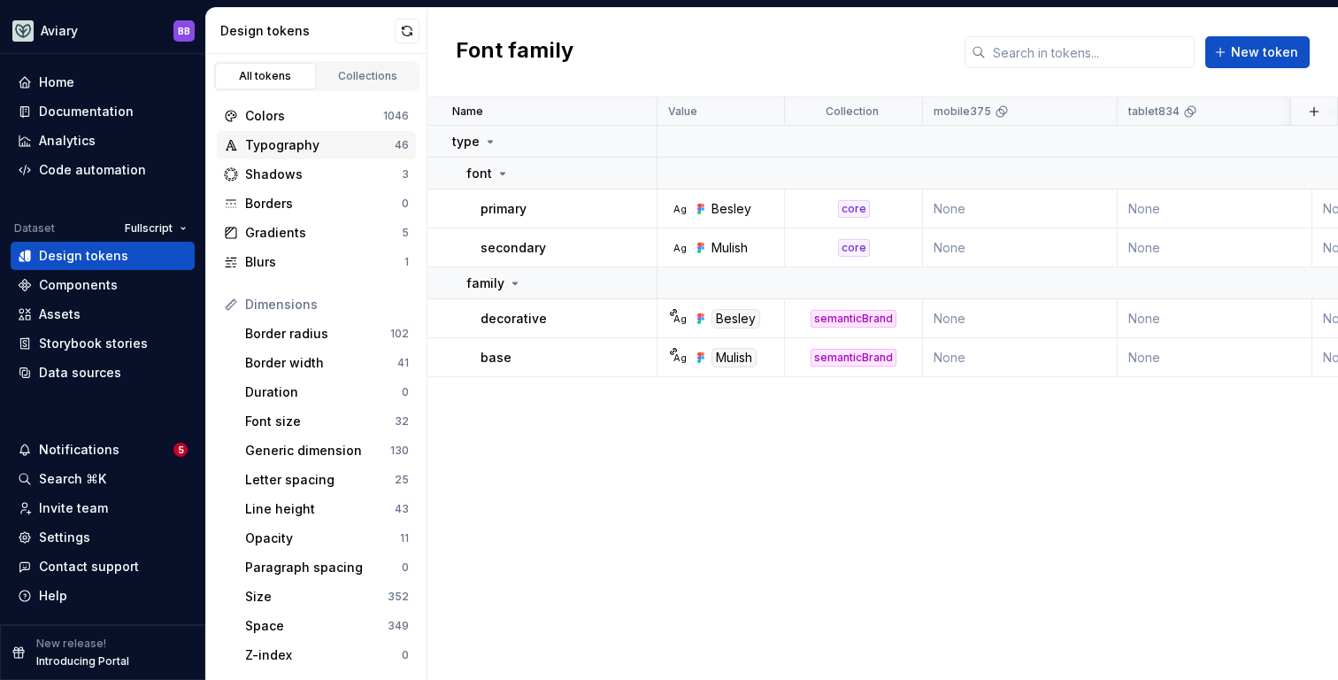
click at [299, 149] on div "Typography" at bounding box center [320, 145] width 150 height 18
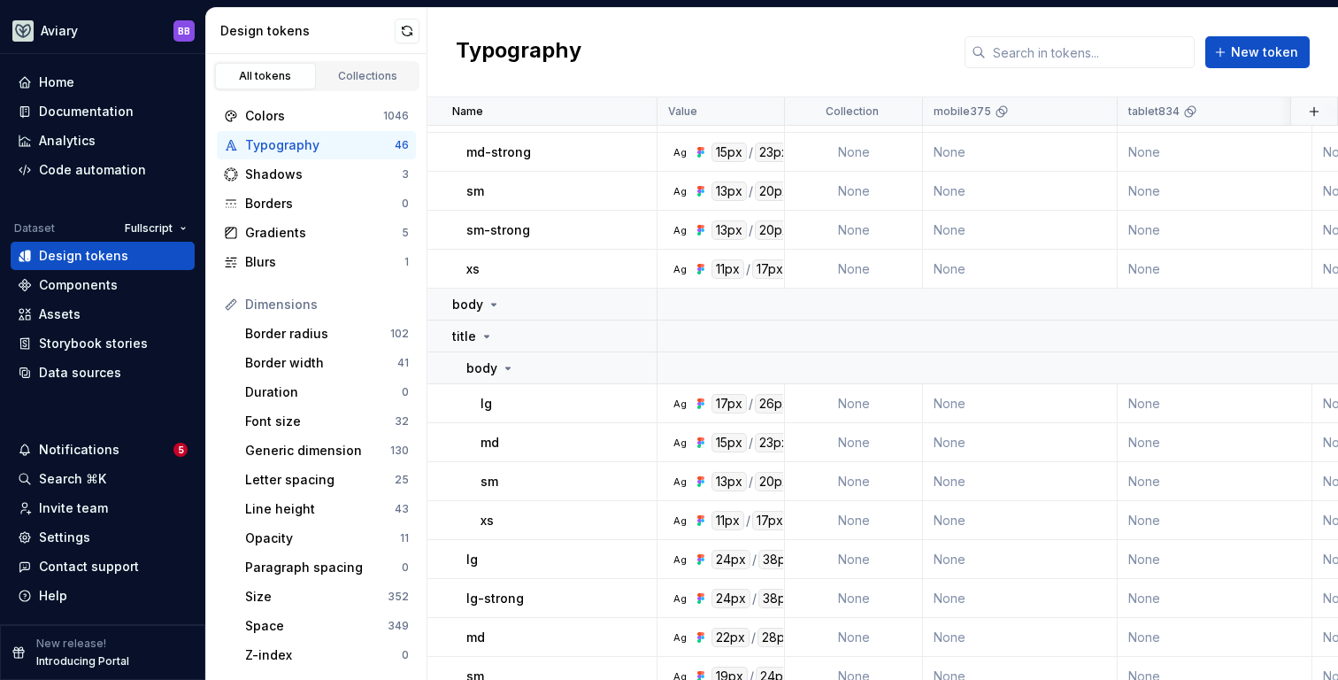
scroll to position [1396, 0]
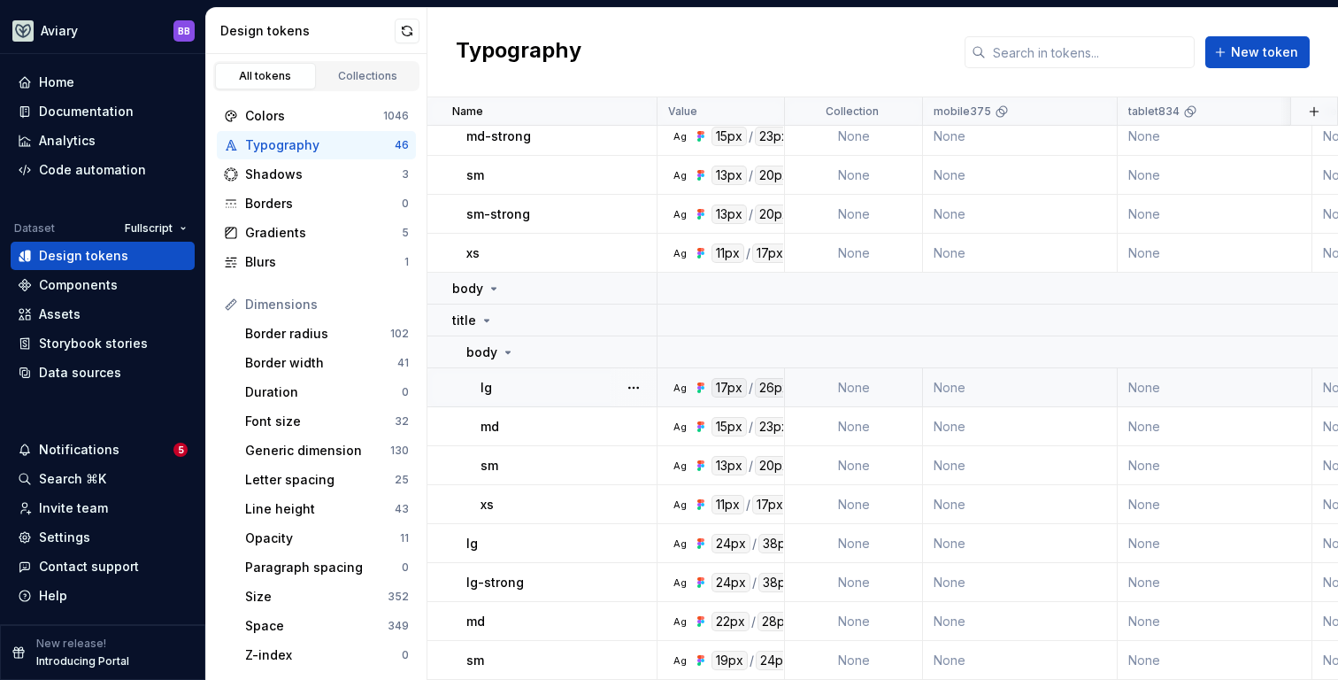
click at [696, 384] on icon at bounding box center [701, 387] width 14 height 14
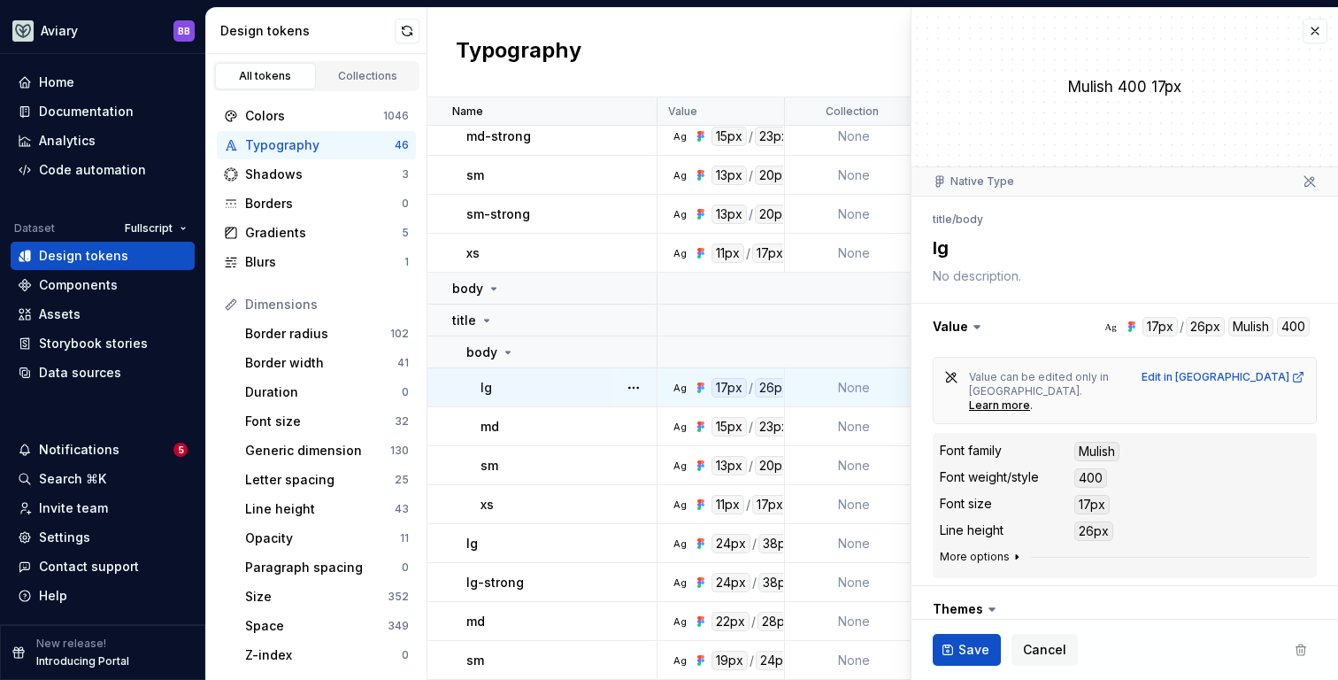
click at [1016, 555] on icon "button" at bounding box center [1017, 557] width 2 height 4
click at [1313, 34] on button "button" at bounding box center [1314, 31] width 25 height 25
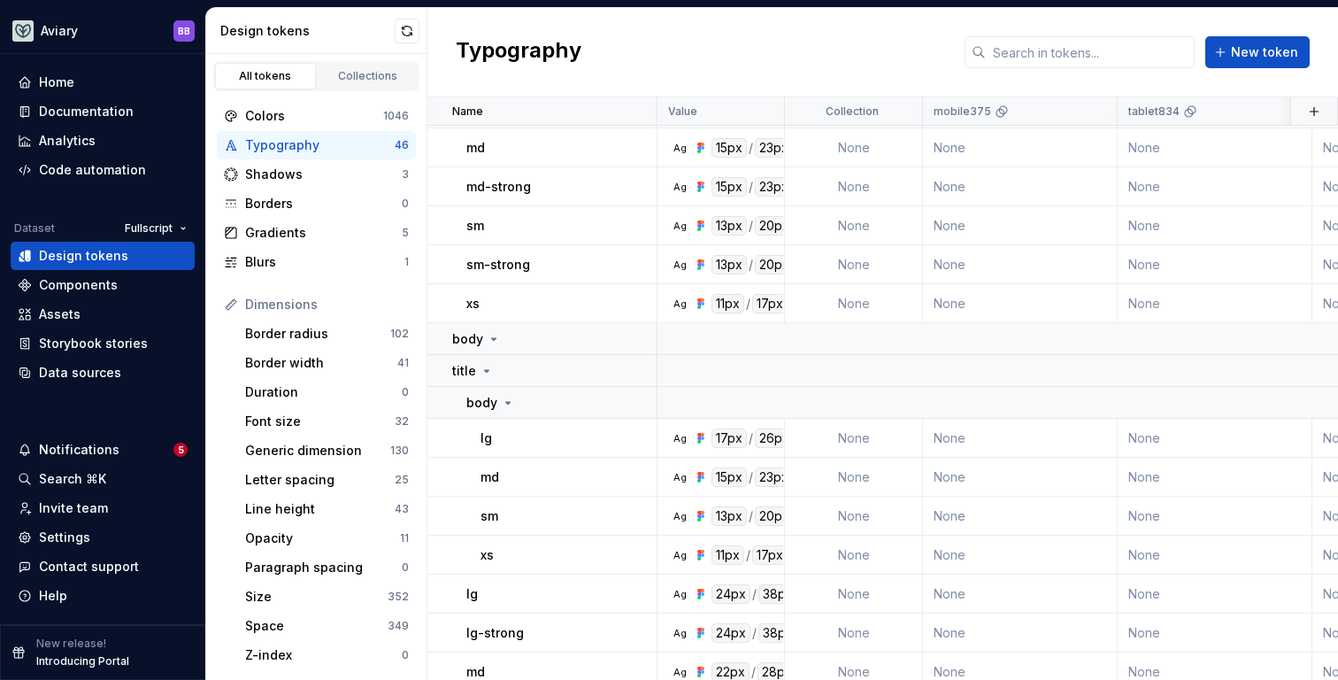
scroll to position [1396, 0]
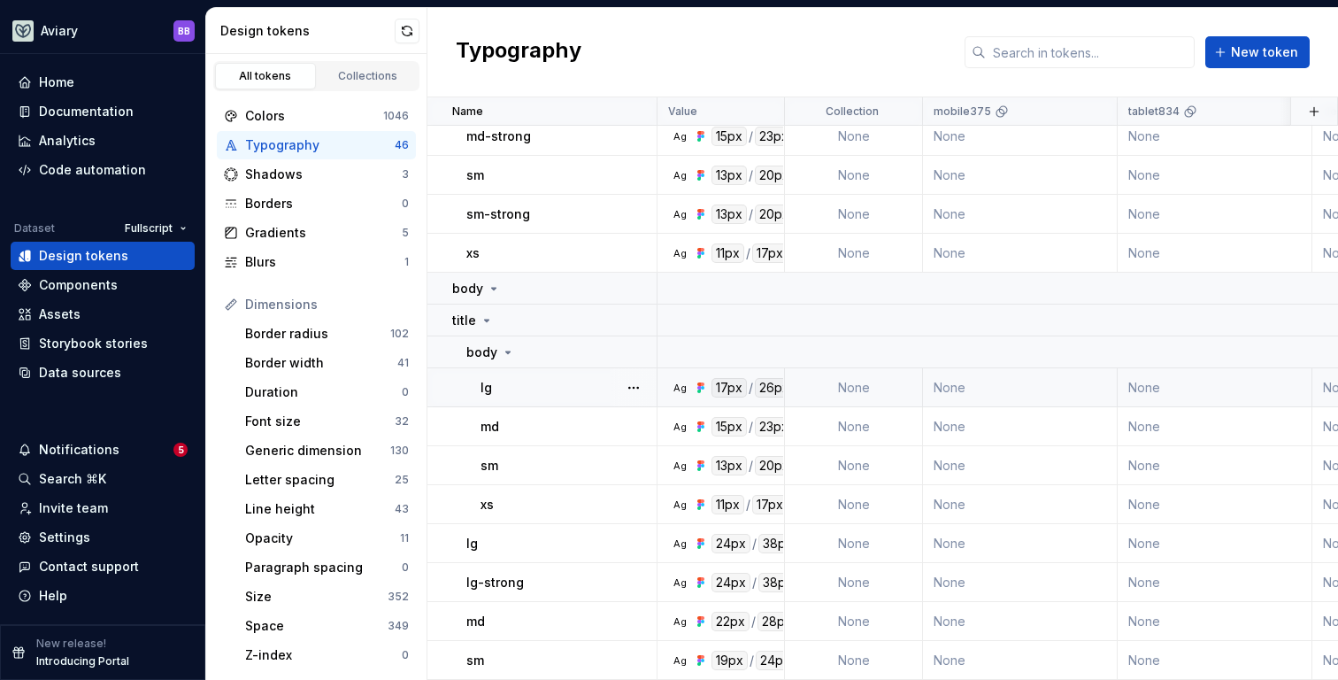
click at [557, 386] on div "lg" at bounding box center [567, 388] width 175 height 18
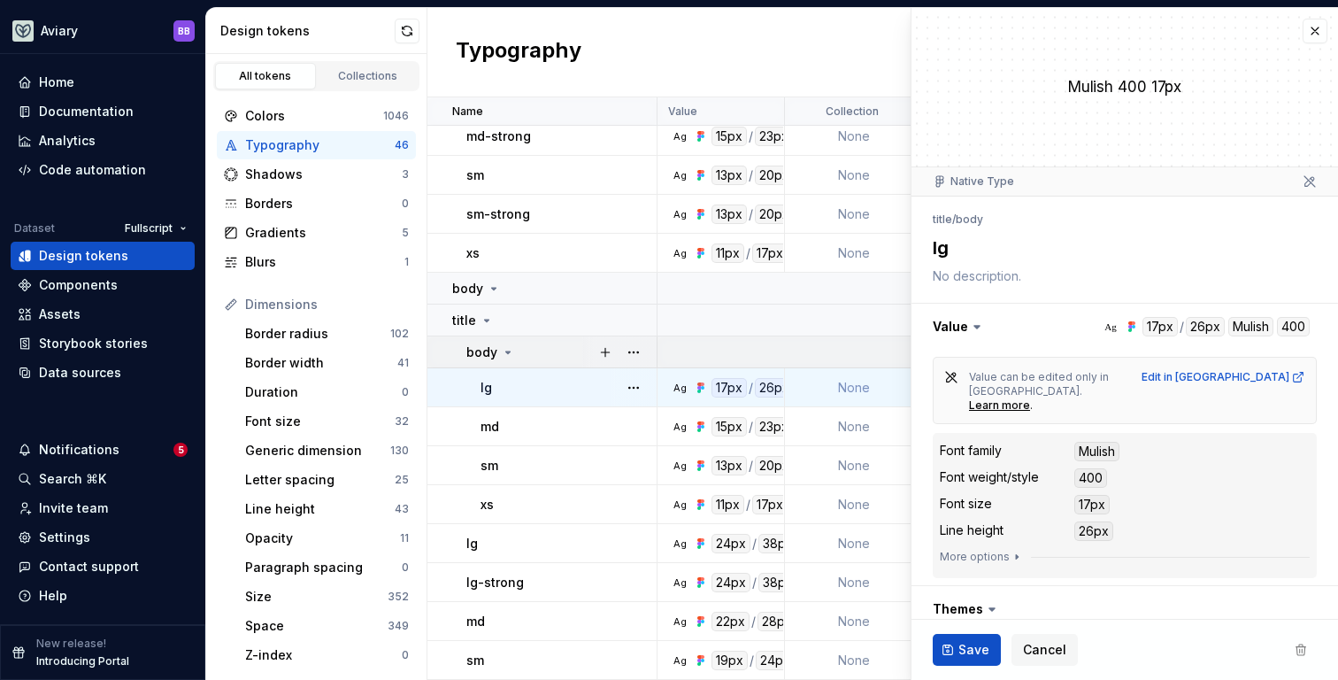
scroll to position [1355, 0]
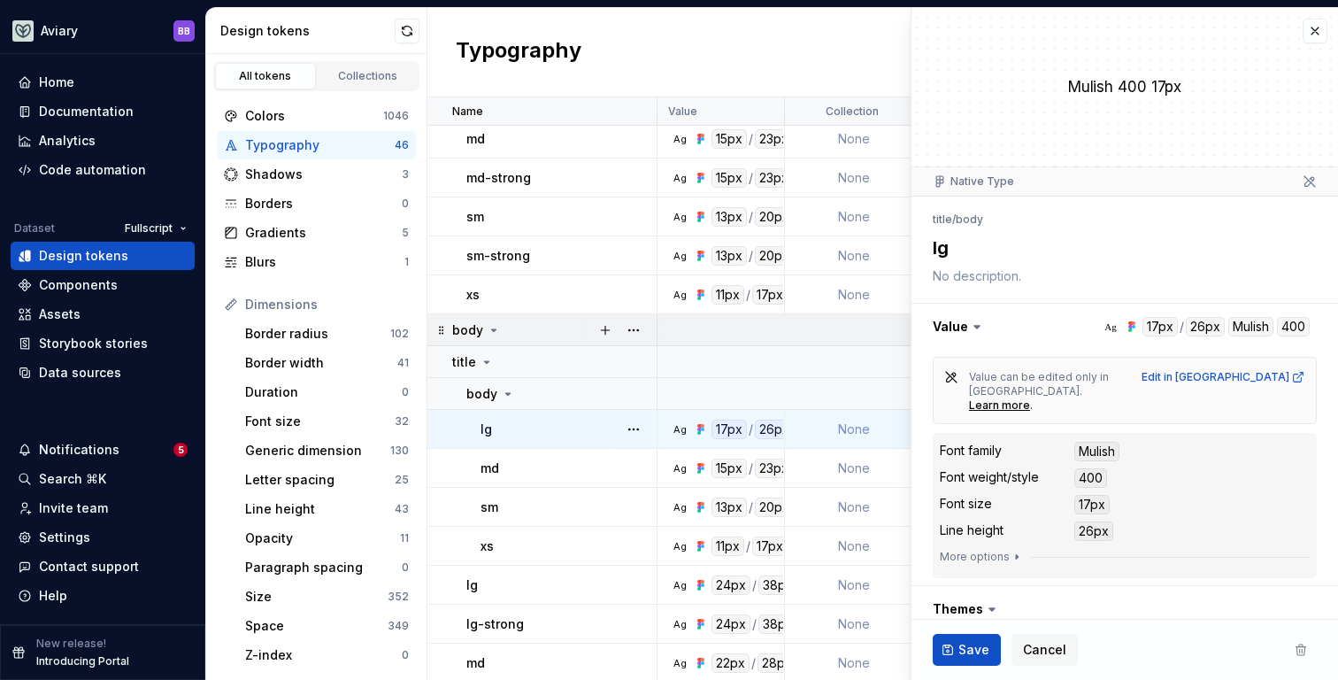
click at [498, 330] on icon at bounding box center [494, 330] width 14 height 14
click at [498, 331] on icon at bounding box center [494, 330] width 14 height 14
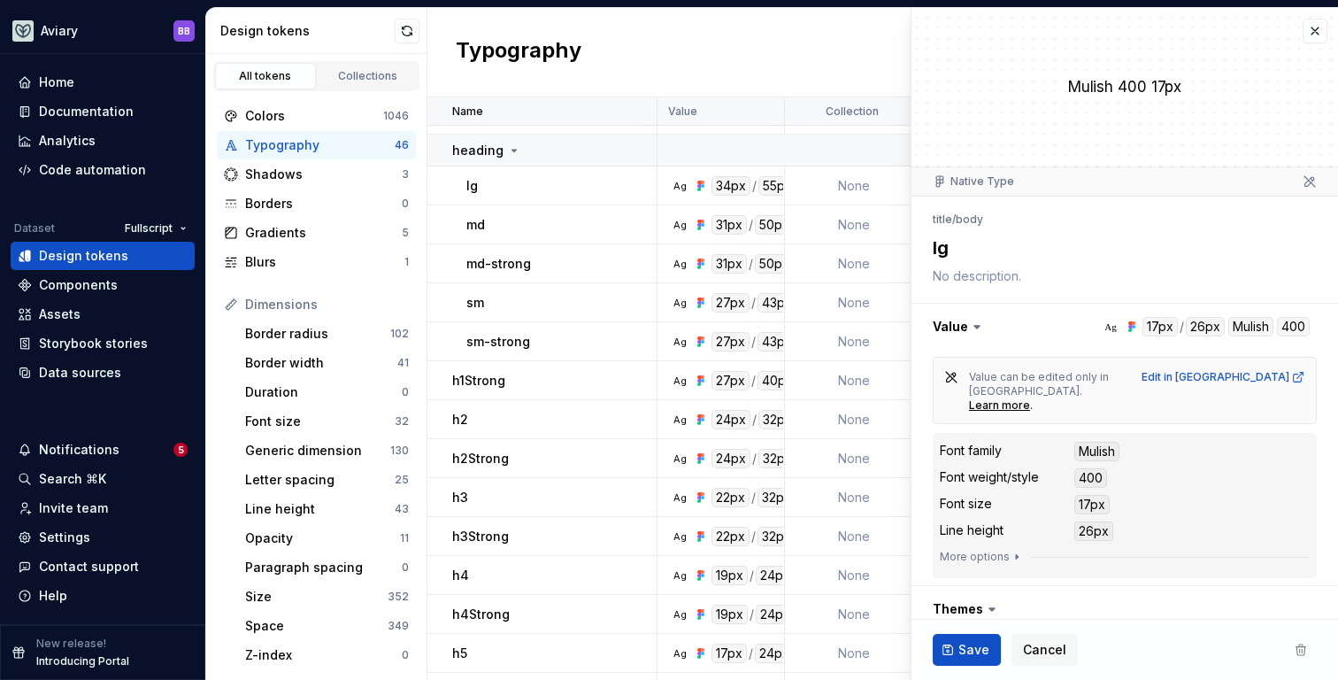
scroll to position [0, 0]
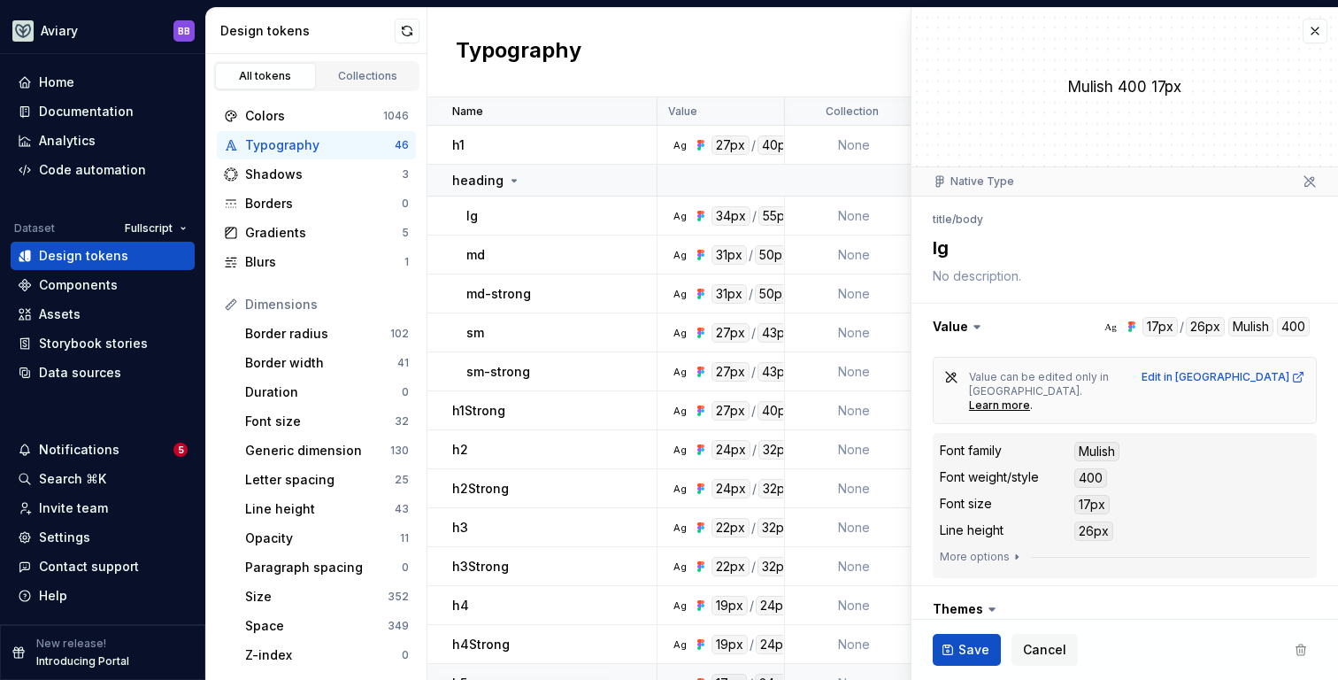
type textarea "*"
click at [879, 72] on div "Typography New token" at bounding box center [882, 52] width 910 height 89
click at [1324, 28] on button "button" at bounding box center [1314, 31] width 25 height 25
click at [1315, 27] on button "button" at bounding box center [1314, 31] width 25 height 25
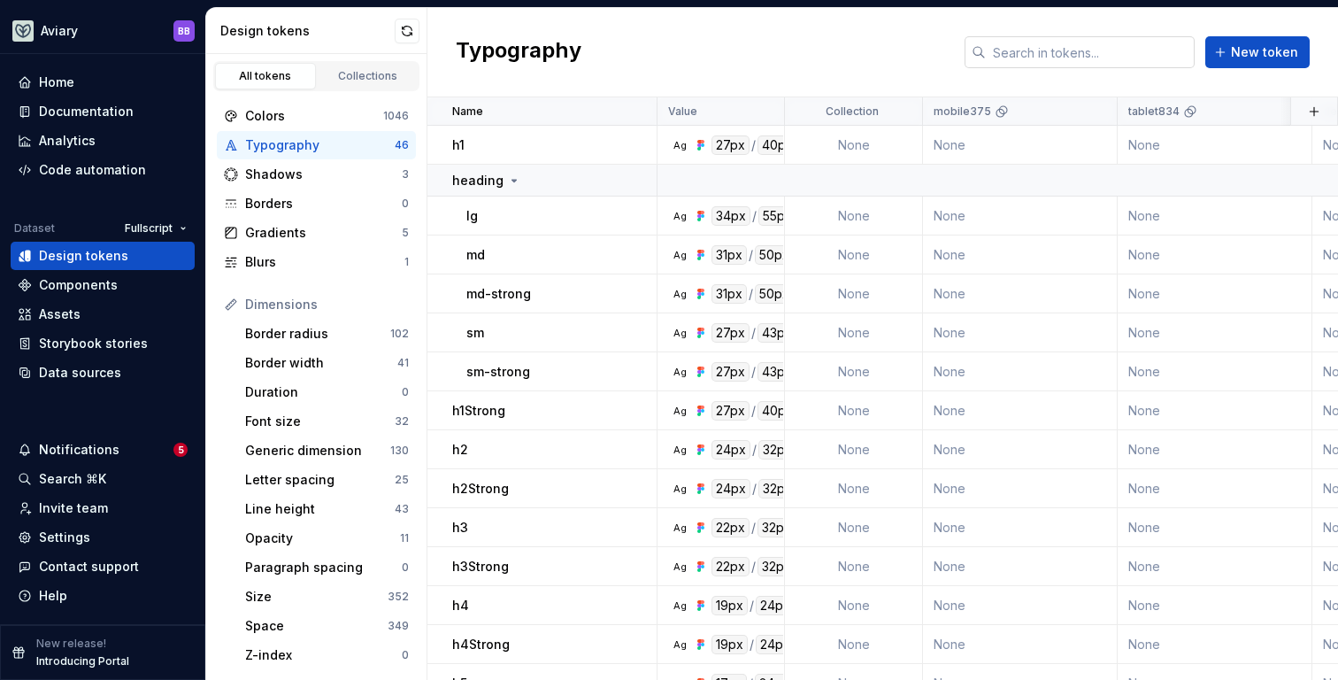
click at [1110, 47] on input "text" at bounding box center [1090, 52] width 209 height 32
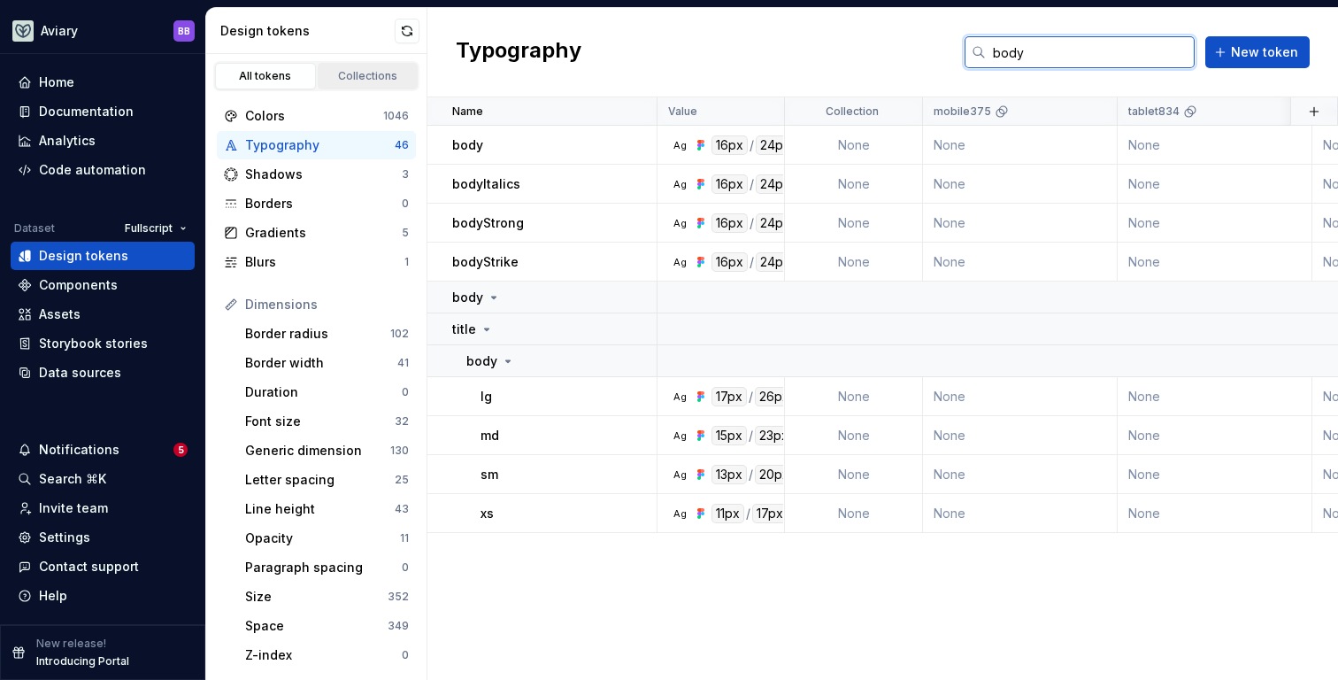
type input "body"
click at [353, 72] on div "Collections" at bounding box center [368, 76] width 88 height 14
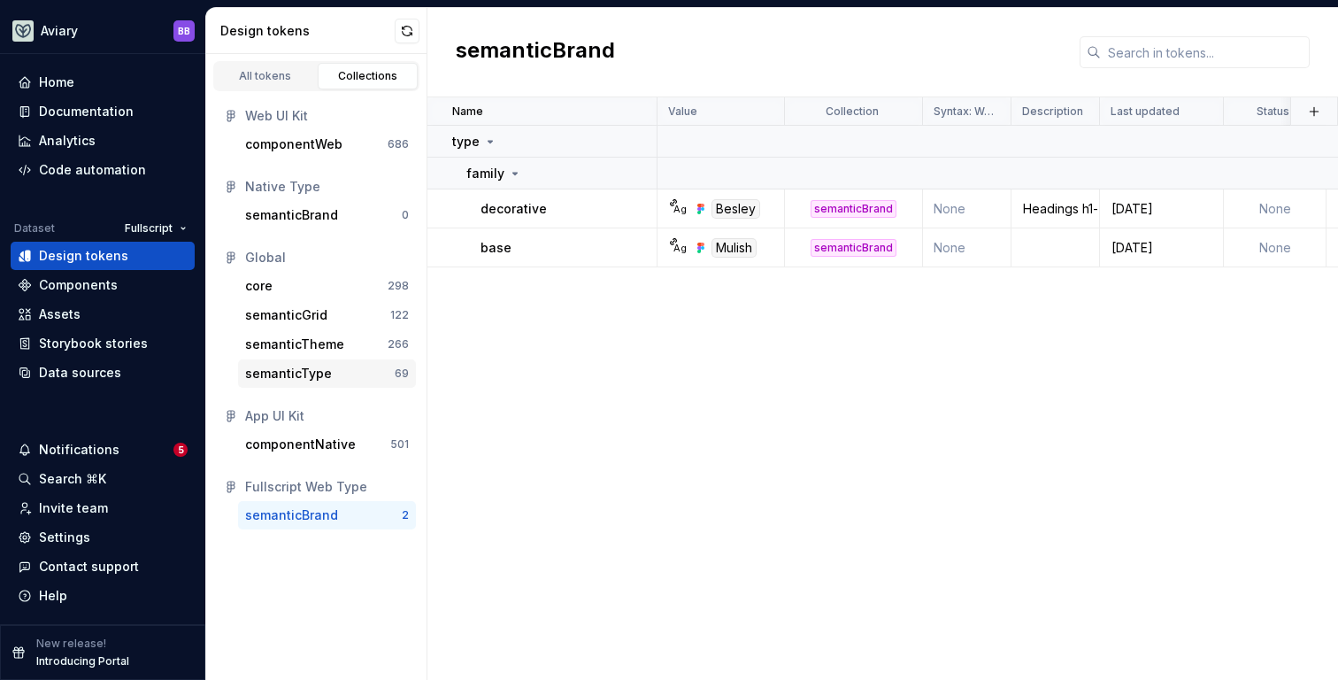
click at [306, 368] on div "semanticType" at bounding box center [288, 374] width 87 height 18
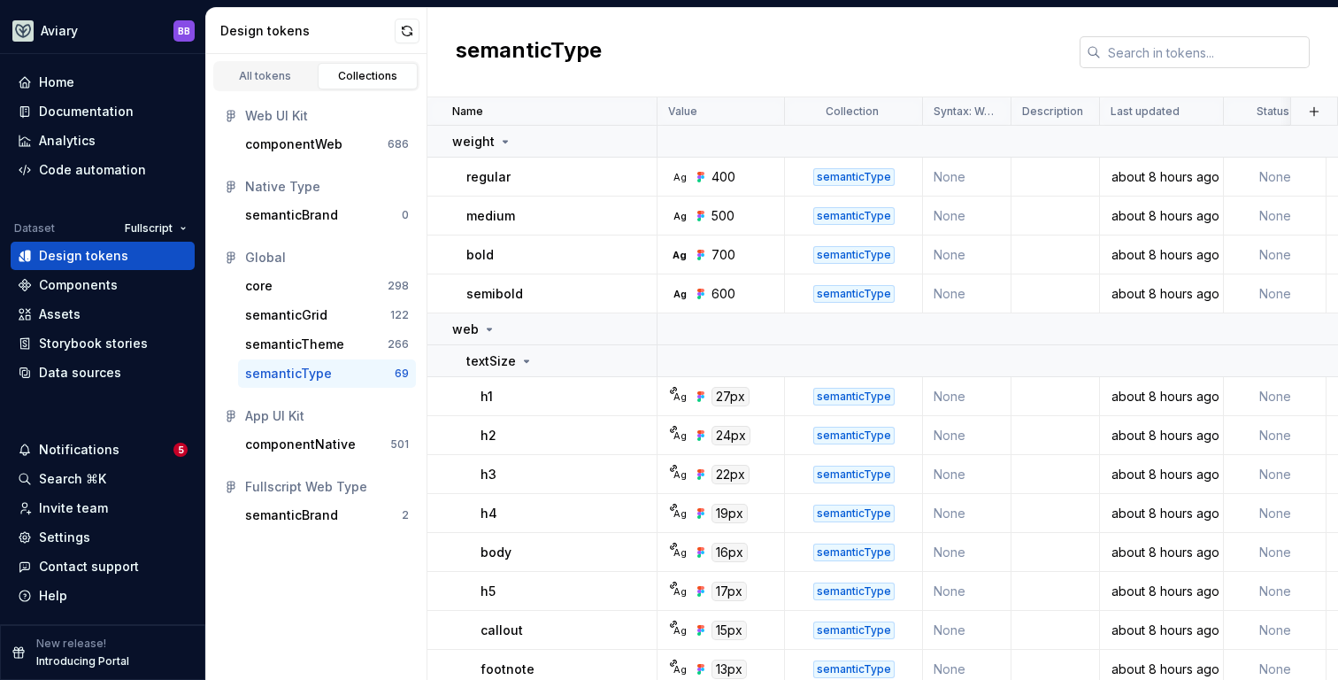
click at [1148, 58] on input "text" at bounding box center [1205, 52] width 209 height 32
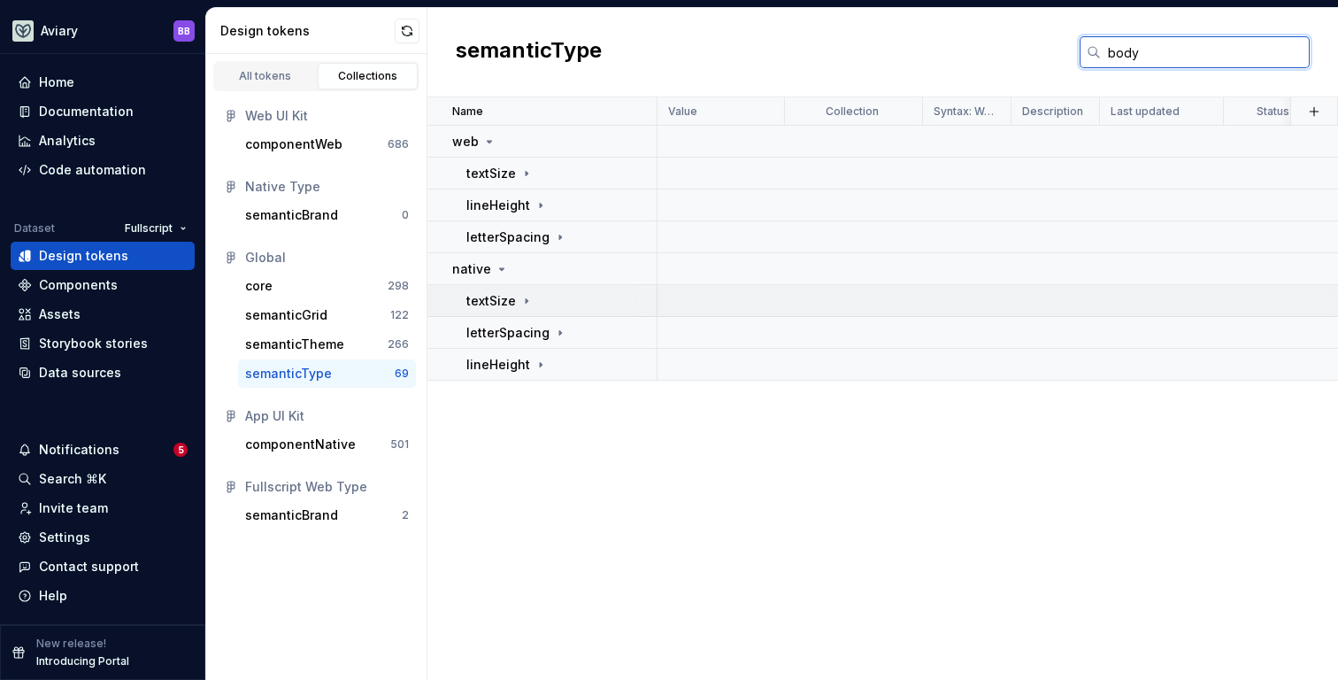
type input "body"
click at [526, 304] on icon at bounding box center [526, 301] width 14 height 14
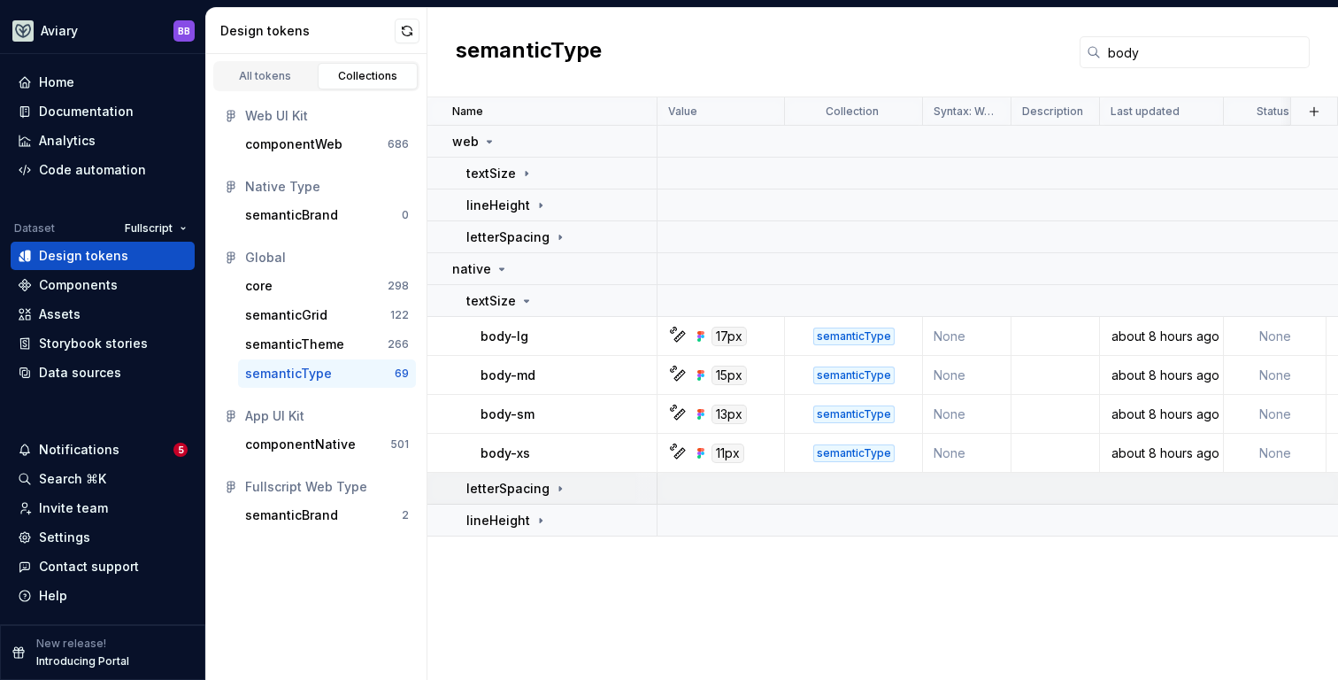
click at [553, 488] on icon at bounding box center [560, 488] width 14 height 14
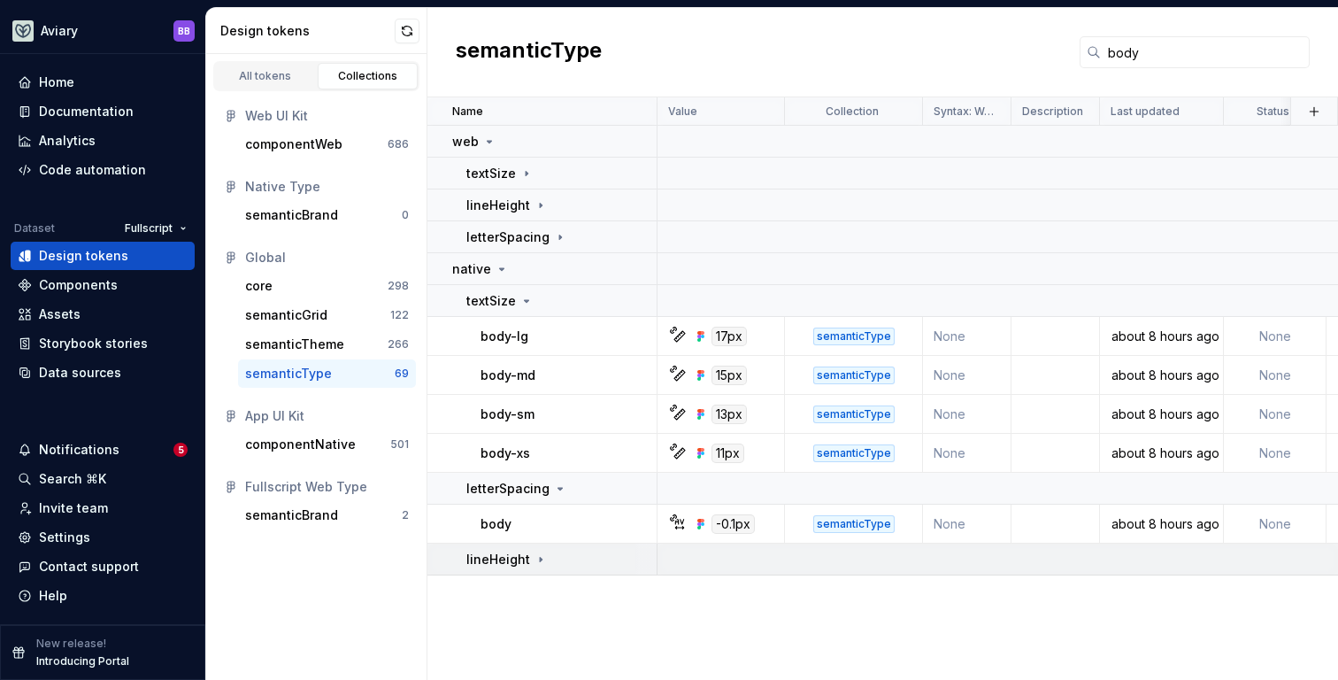
click at [538, 560] on icon at bounding box center [541, 559] width 14 height 14
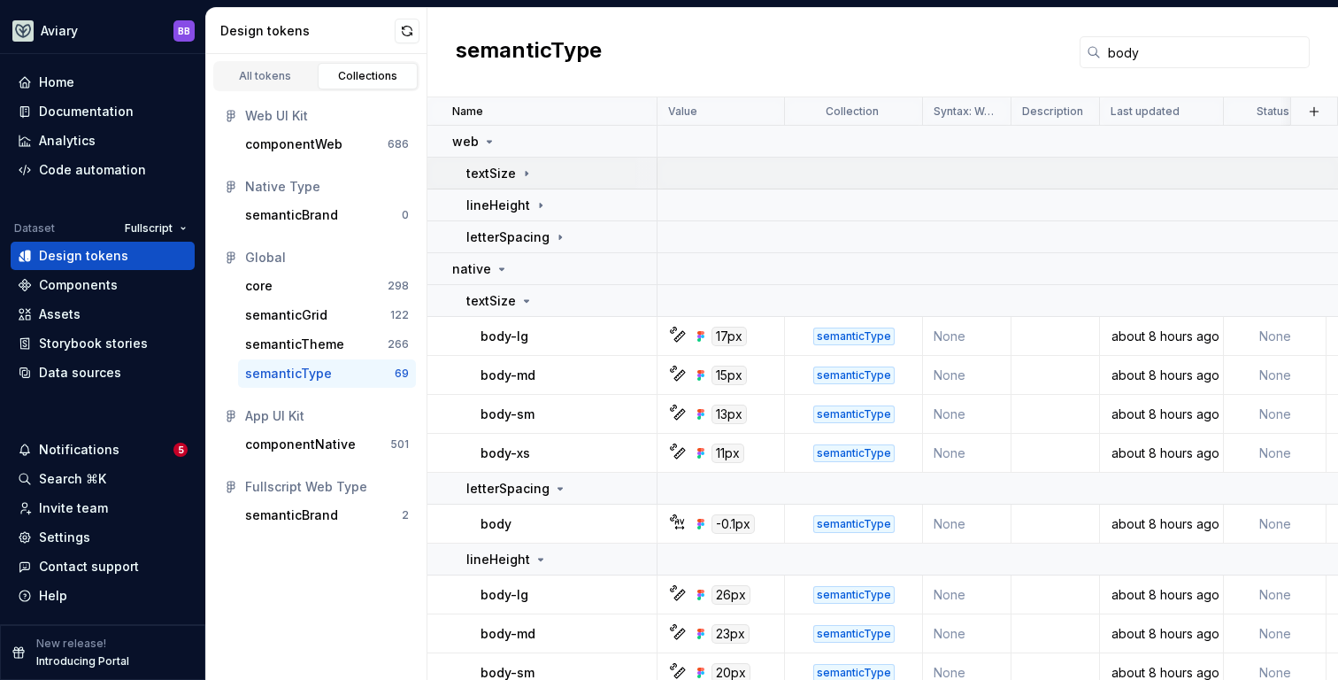
click at [526, 171] on icon at bounding box center [526, 173] width 14 height 14
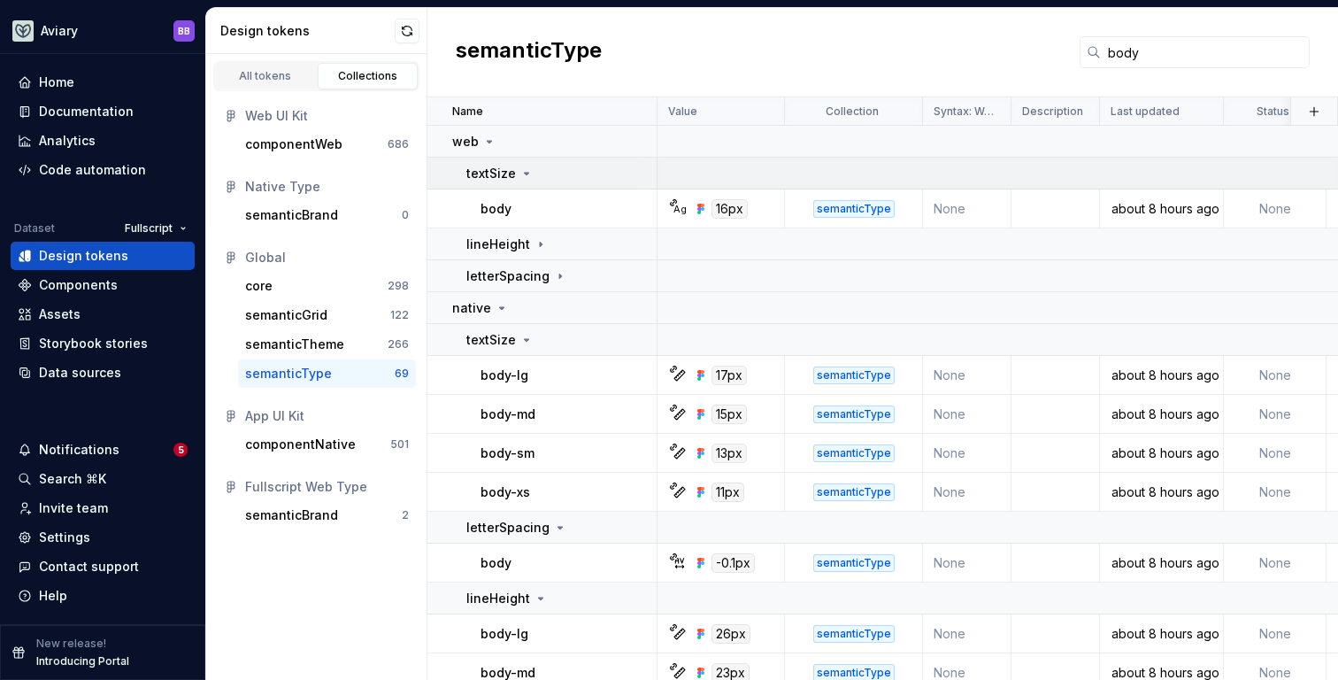
click at [526, 170] on icon at bounding box center [526, 173] width 14 height 14
